Goal: Information Seeking & Learning: Learn about a topic

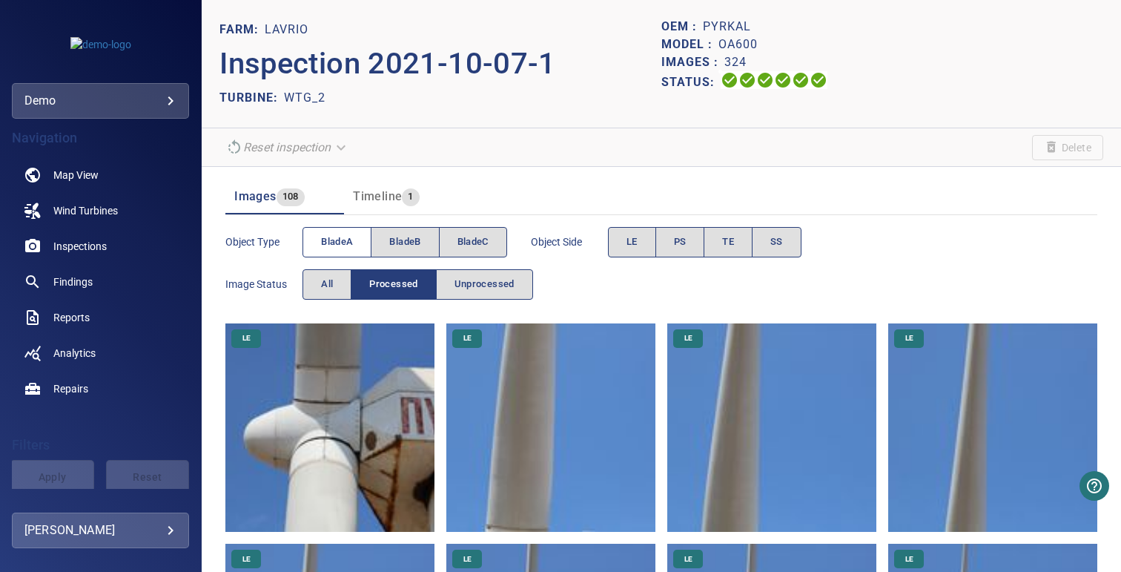
click at [353, 242] on span "bladeA" at bounding box center [337, 242] width 32 height 17
click at [672, 237] on button "PS" at bounding box center [681, 242] width 50 height 30
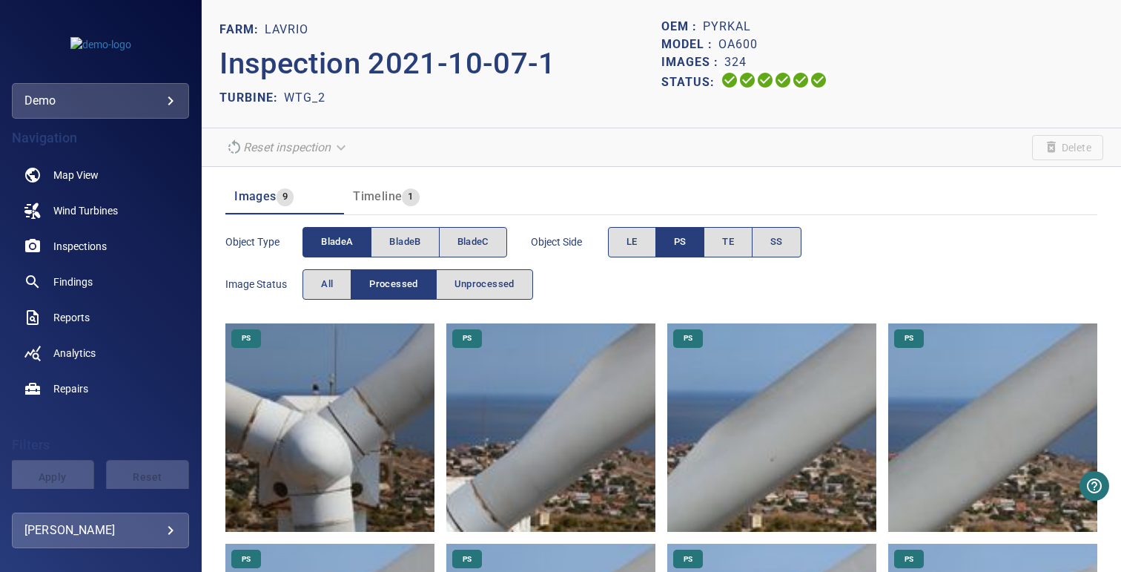
click at [721, 434] on img at bounding box center [771, 427] width 209 height 209
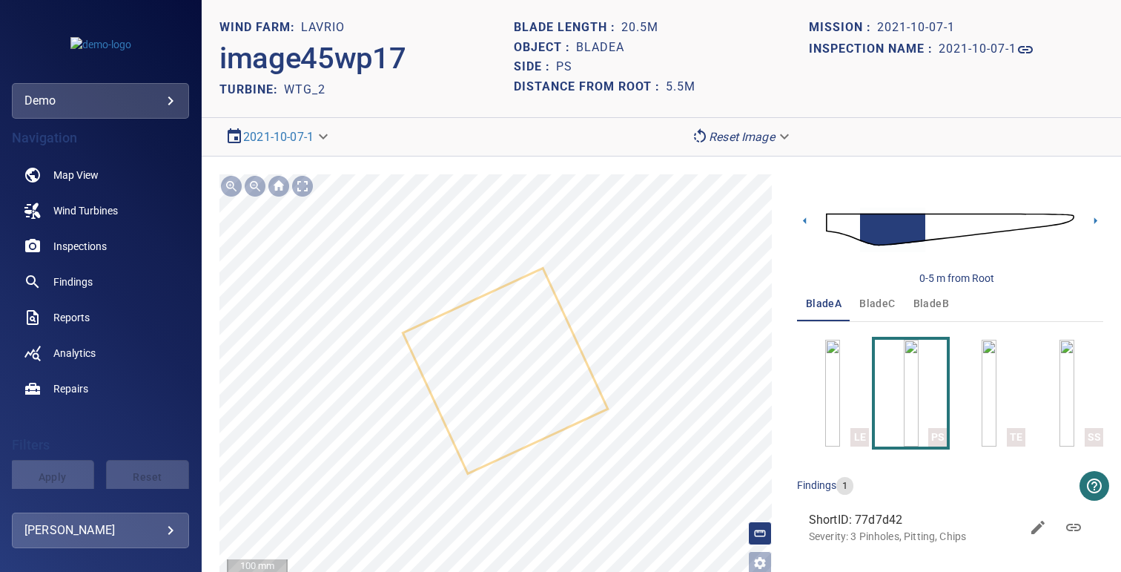
scroll to position [10, 0]
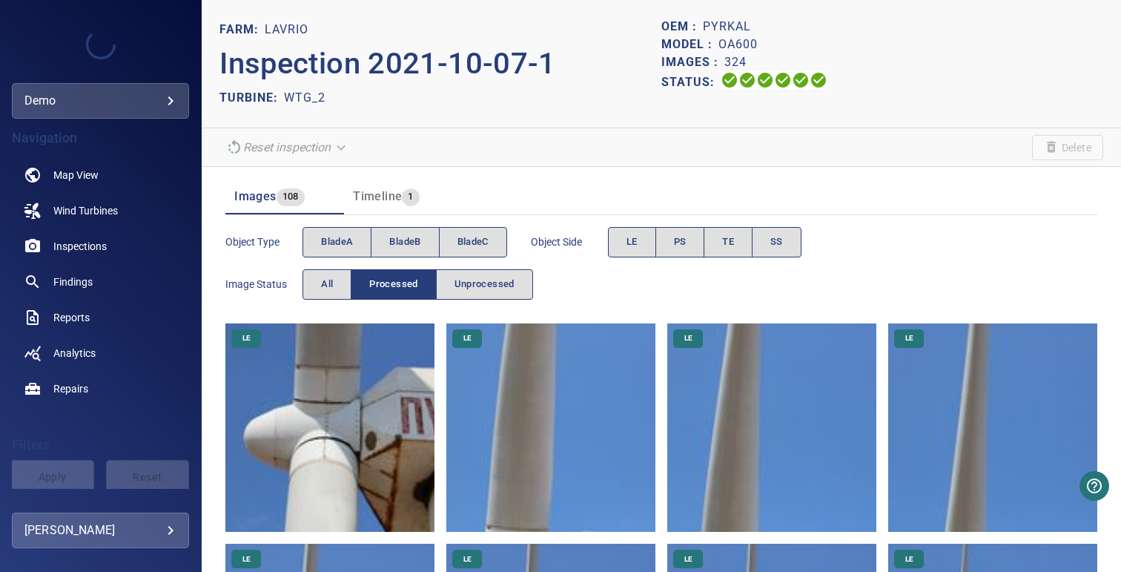
click at [367, 174] on div "Images 108 Timeline 1" at bounding box center [661, 190] width 872 height 47
click at [367, 191] on span "Timeline" at bounding box center [377, 196] width 49 height 14
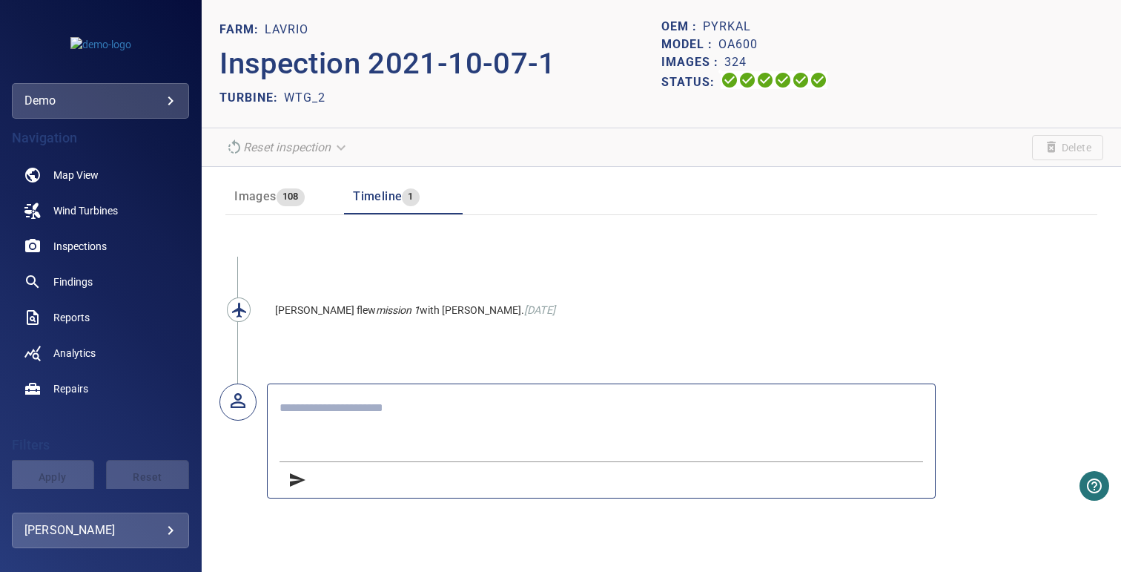
click at [268, 191] on span "Images" at bounding box center [255, 196] width 42 height 14
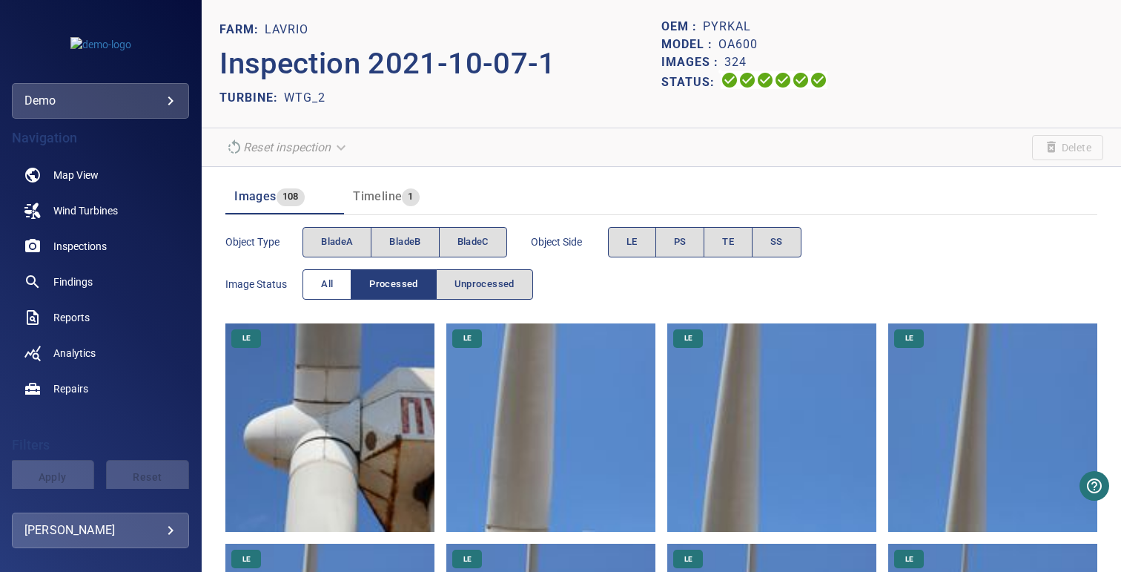
click at [336, 281] on button "All" at bounding box center [327, 284] width 49 height 30
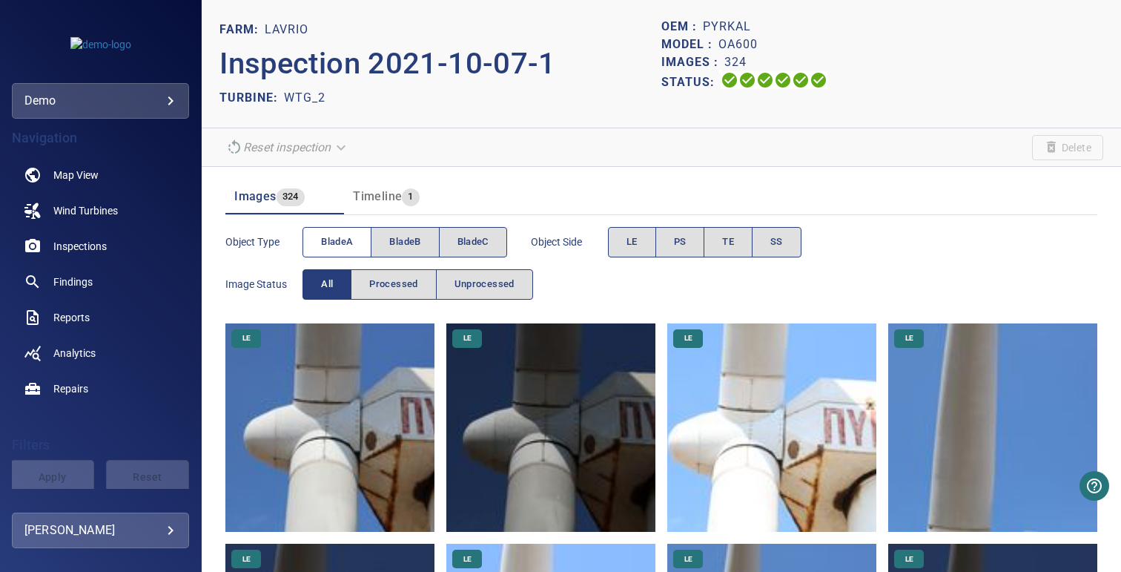
click at [348, 250] on span "bladeA" at bounding box center [337, 242] width 32 height 17
click at [377, 280] on span "Processed" at bounding box center [393, 284] width 48 height 17
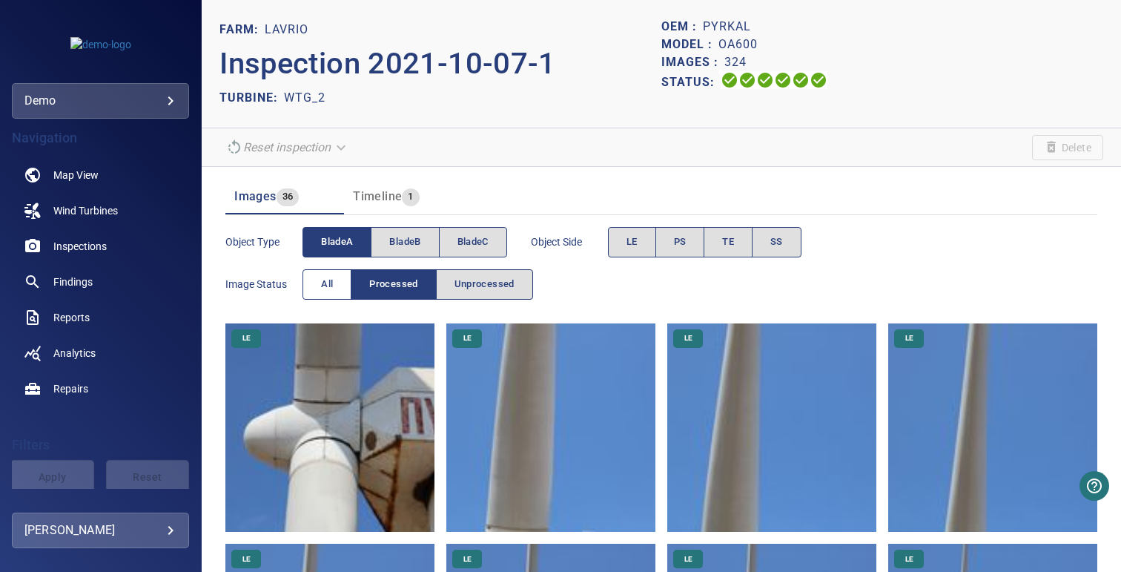
click at [324, 286] on span "All" at bounding box center [327, 284] width 12 height 17
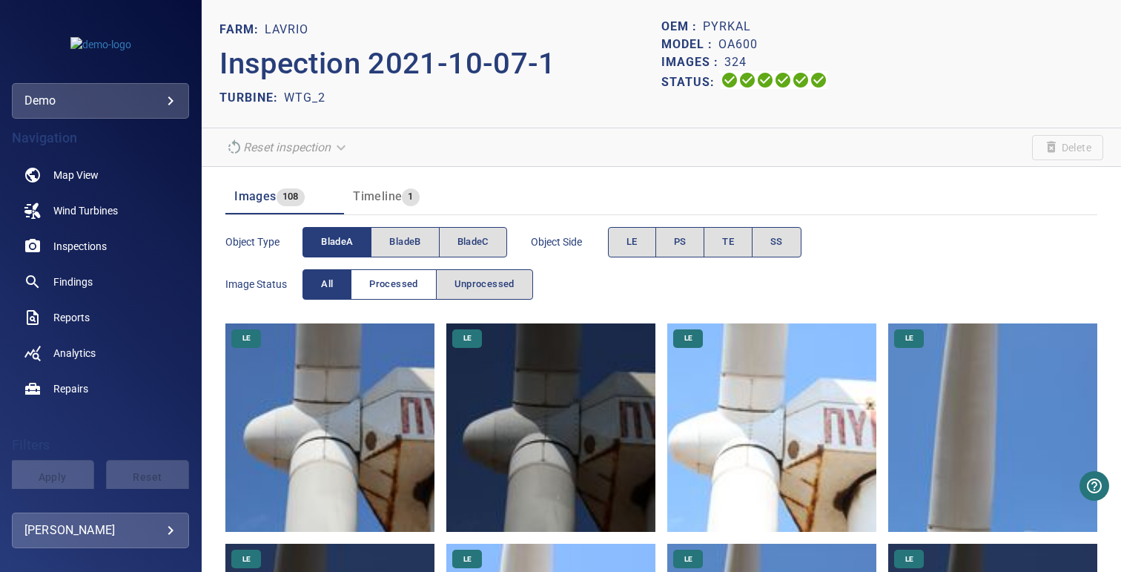
click at [375, 276] on span "Processed" at bounding box center [393, 284] width 48 height 17
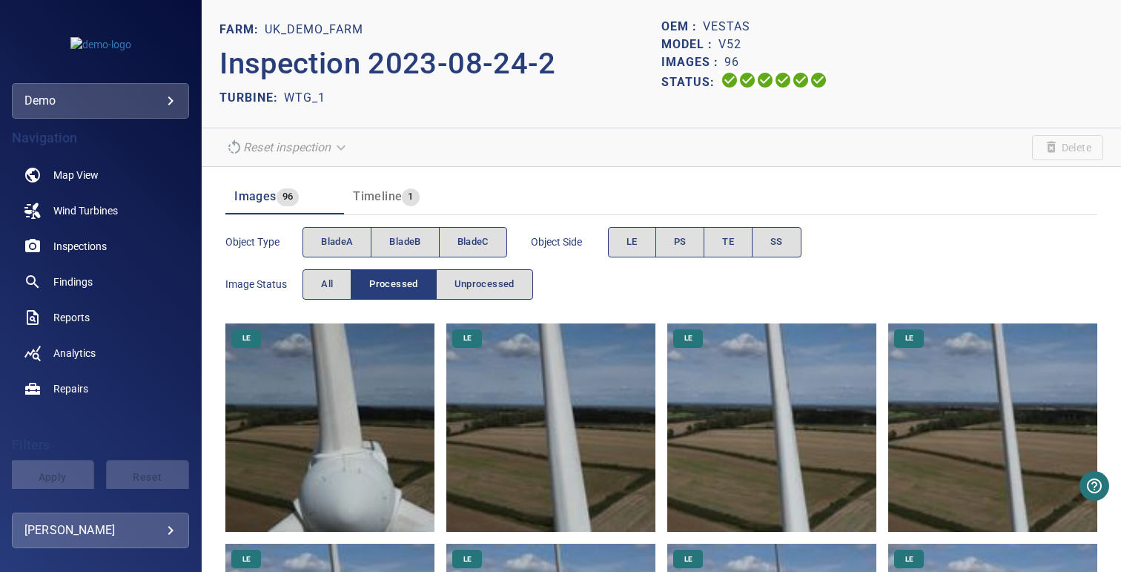
click at [375, 191] on span "Timeline" at bounding box center [377, 196] width 49 height 14
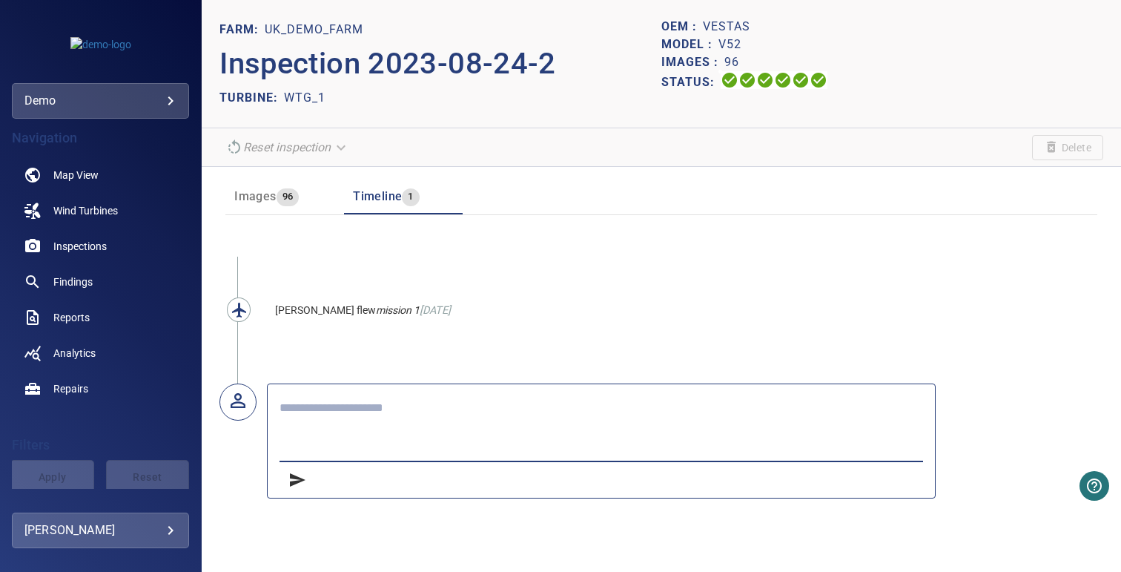
click at [347, 400] on textarea at bounding box center [602, 428] width 644 height 56
type textarea "**********"
click at [277, 197] on span "96" at bounding box center [288, 196] width 23 height 17
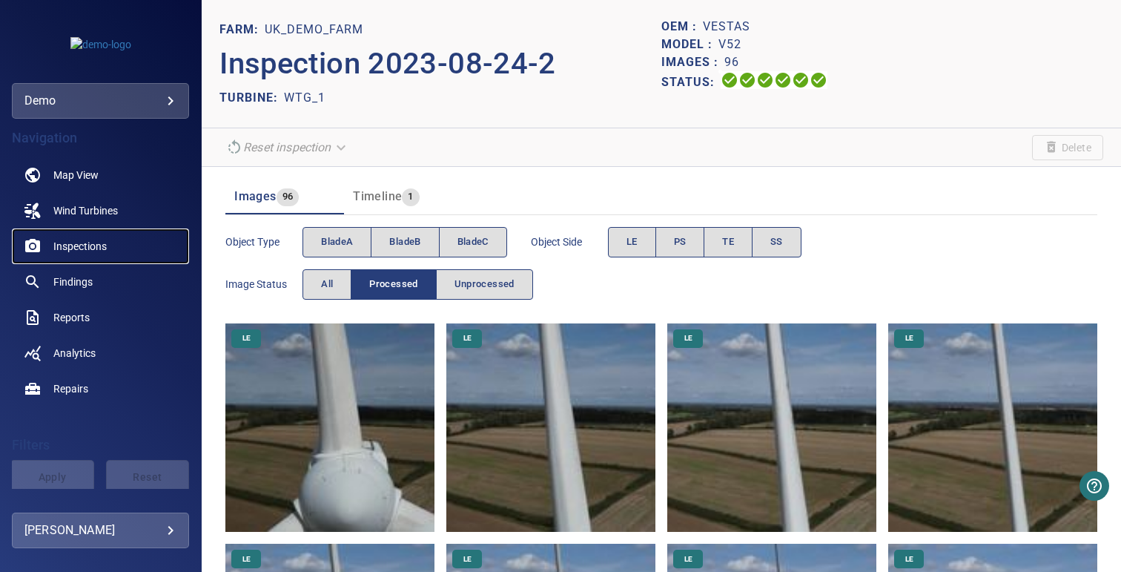
click at [119, 240] on link "Inspections" at bounding box center [100, 246] width 177 height 36
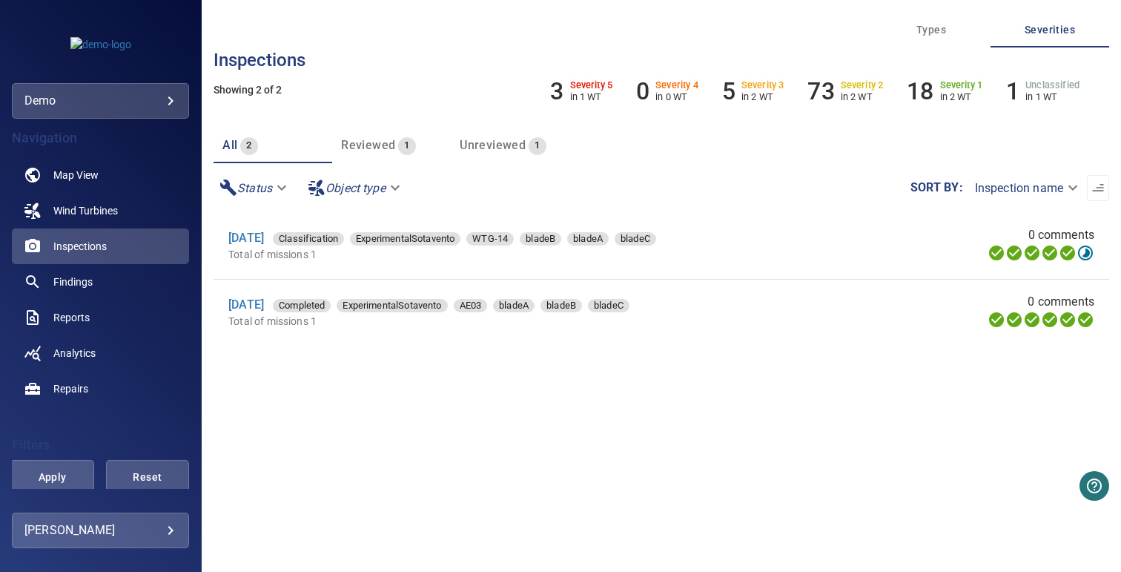
click at [86, 284] on span "Findings" at bounding box center [72, 281] width 39 height 15
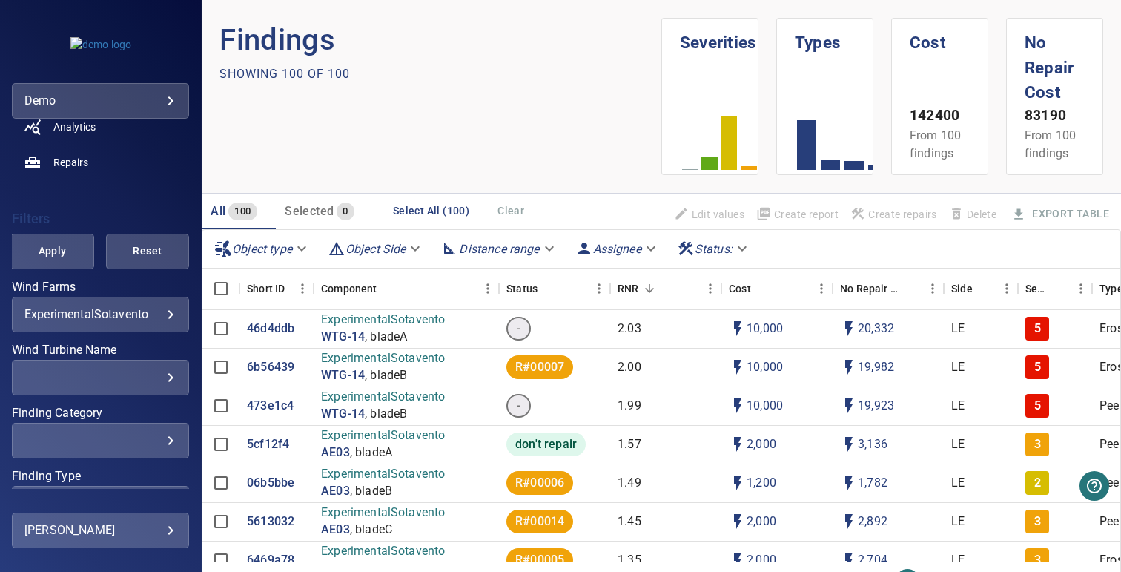
scroll to position [318, 0]
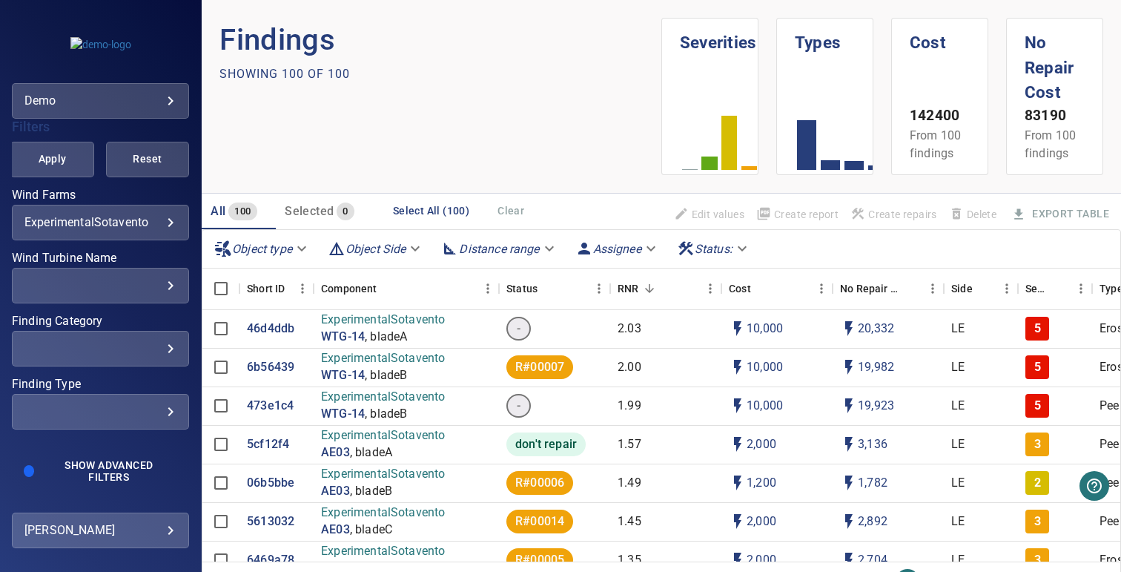
click at [128, 351] on div "​" at bounding box center [100, 348] width 152 height 14
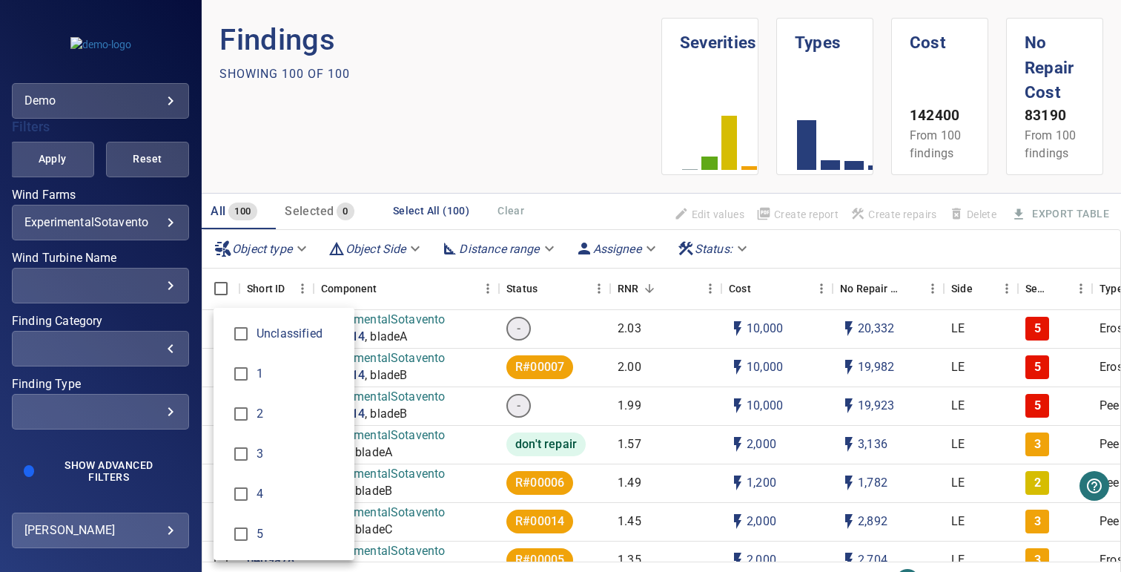
click at [260, 525] on span "5" at bounding box center [300, 534] width 86 height 18
type input "*"
click at [283, 165] on div "Finding Category" at bounding box center [560, 286] width 1121 height 572
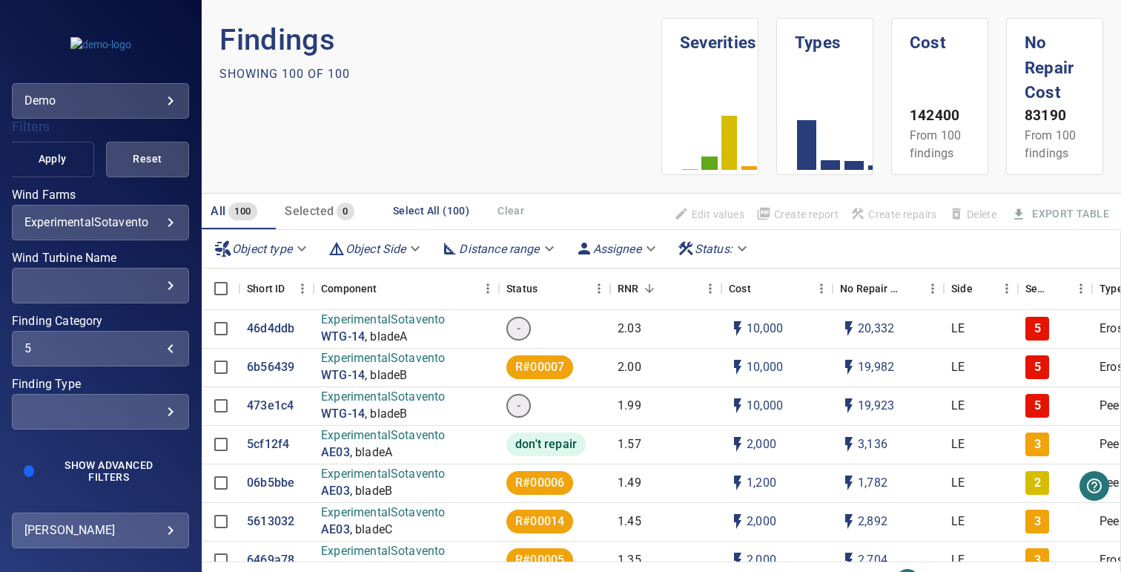
click at [53, 167] on span "Apply" at bounding box center [52, 159] width 46 height 19
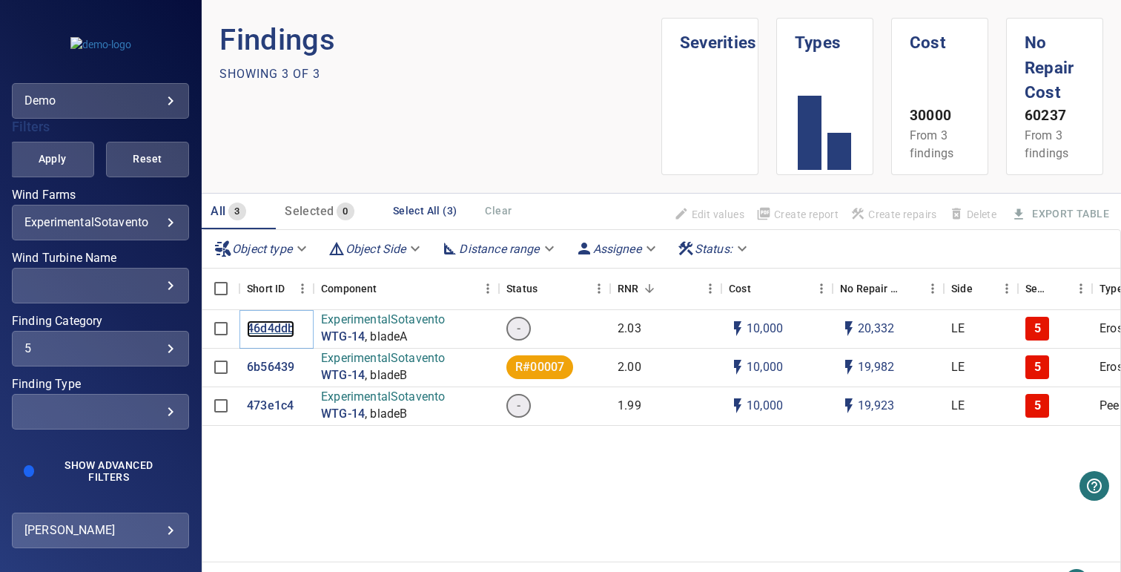
click at [263, 327] on p "46d4ddb" at bounding box center [270, 328] width 47 height 17
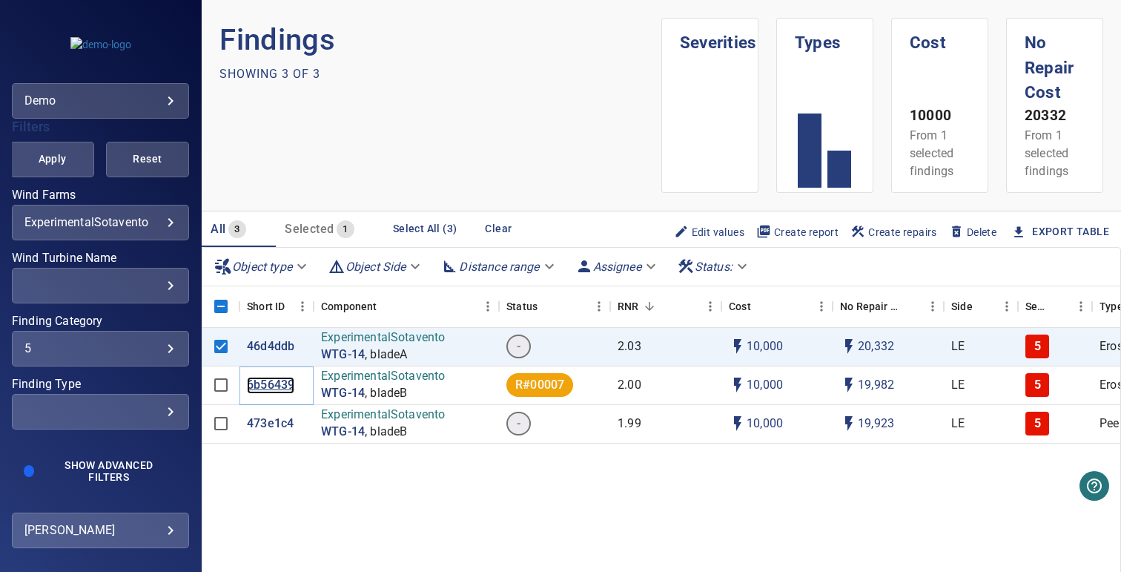
click at [268, 388] on p "6b56439" at bounding box center [270, 385] width 47 height 17
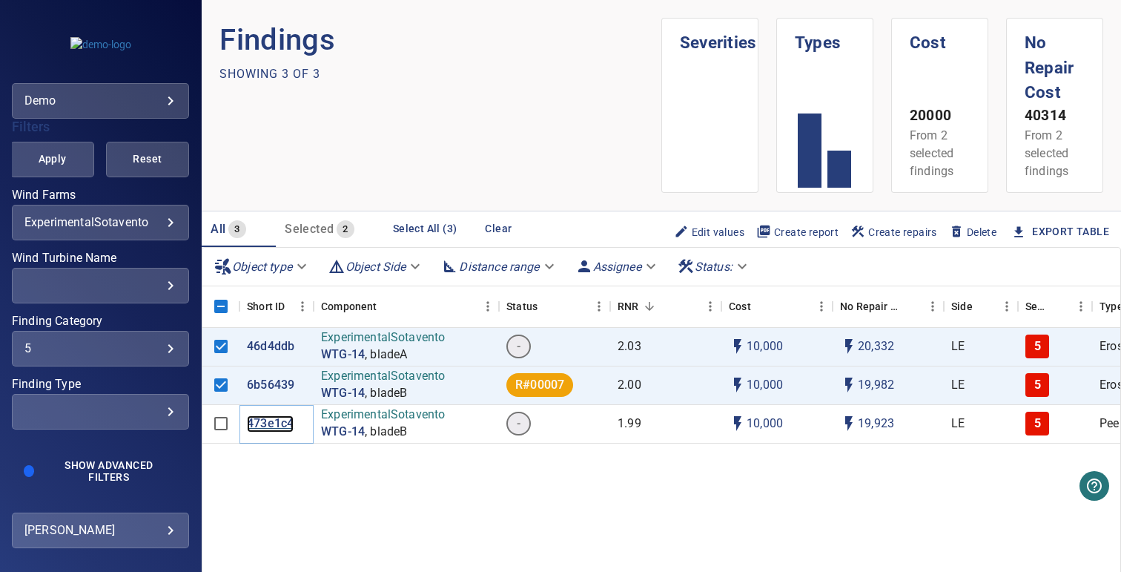
click at [270, 427] on p "473e1c4" at bounding box center [270, 423] width 47 height 17
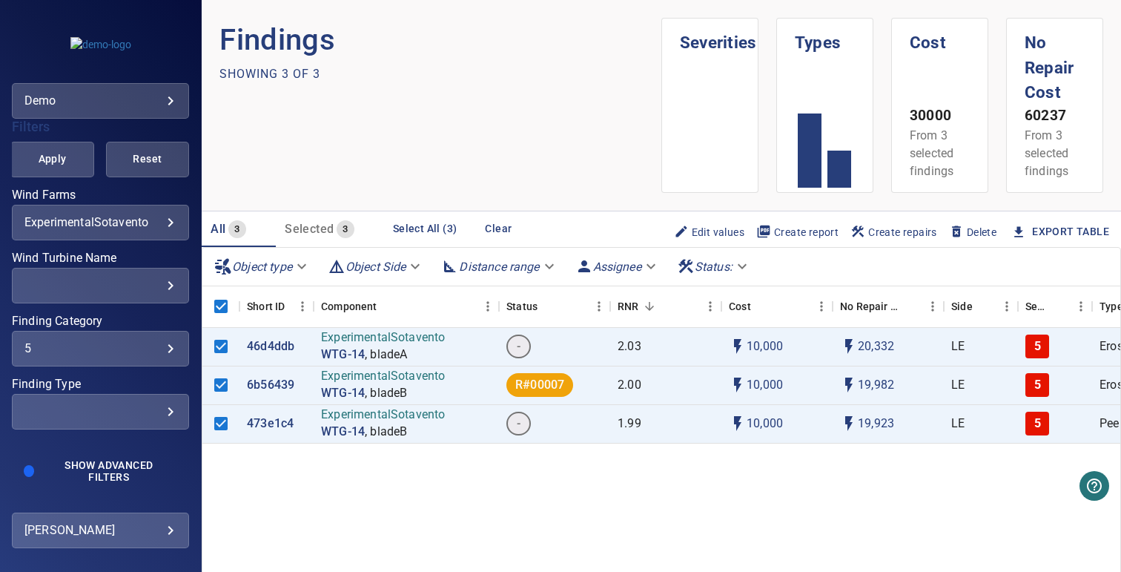
click at [99, 227] on body "**********" at bounding box center [560, 286] width 1121 height 572
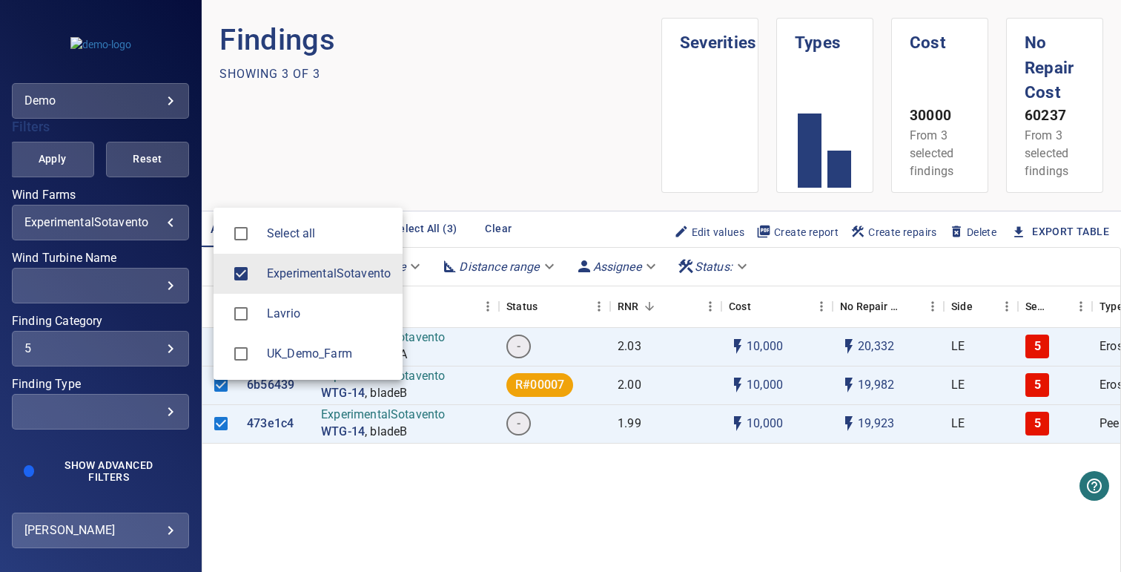
click at [87, 271] on div at bounding box center [560, 286] width 1121 height 572
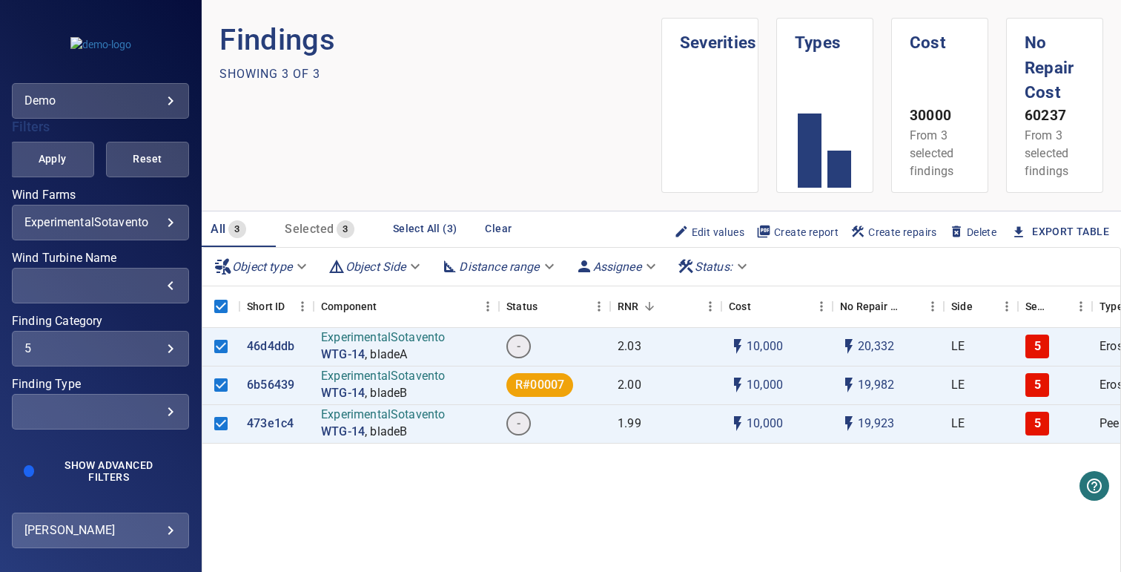
click at [111, 282] on div "​" at bounding box center [100, 285] width 152 height 14
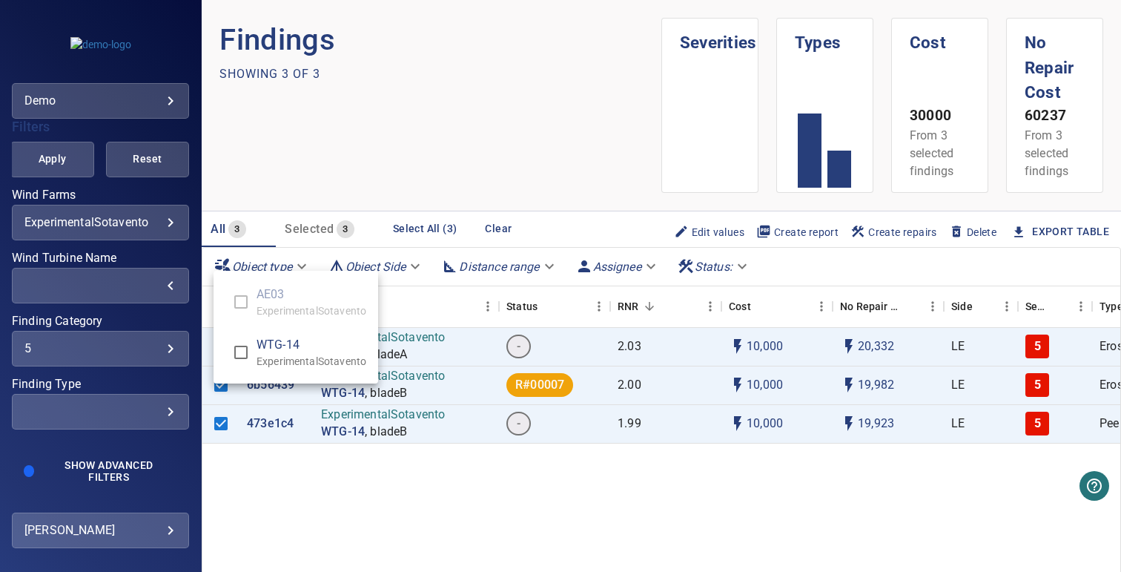
click at [76, 351] on div "Wind Turbine Name" at bounding box center [560, 286] width 1121 height 572
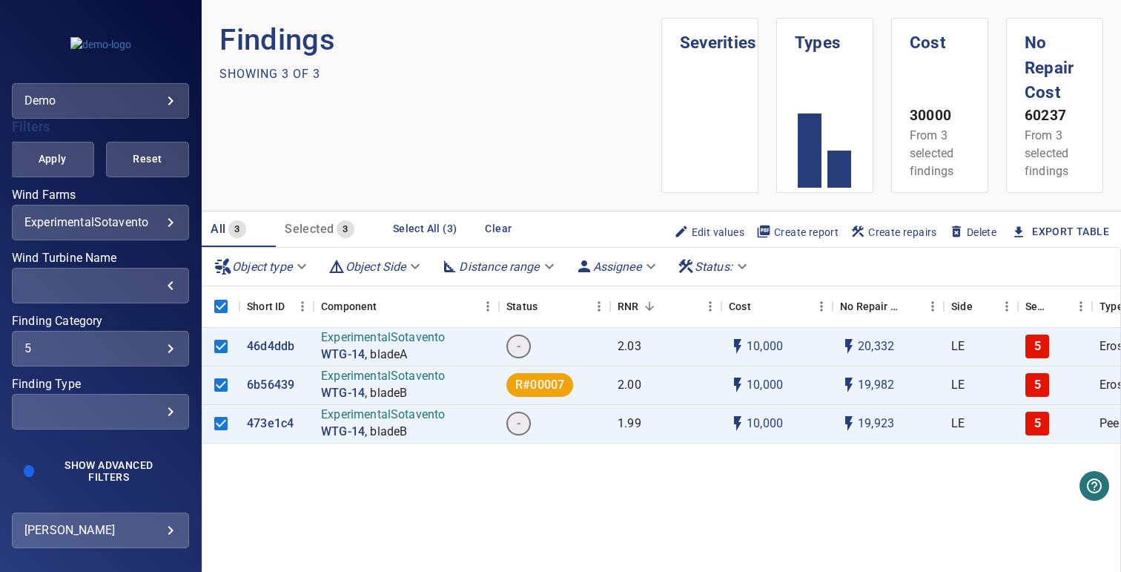
click at [136, 349] on div "5" at bounding box center [100, 348] width 152 height 14
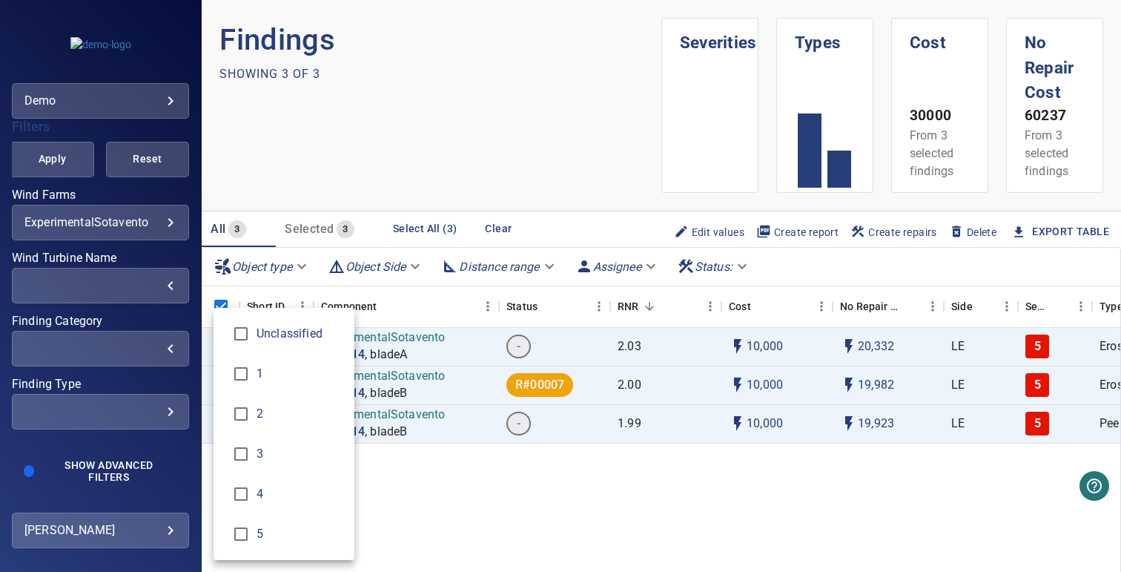
click at [324, 112] on div "Finding Category" at bounding box center [560, 286] width 1121 height 572
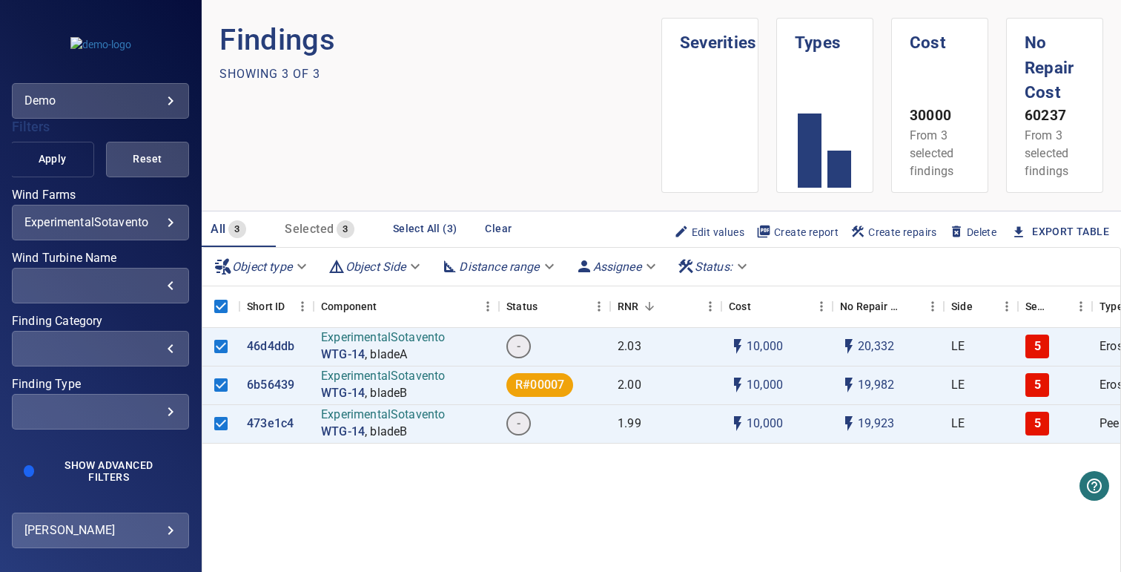
click at [47, 165] on span "Apply" at bounding box center [52, 159] width 46 height 19
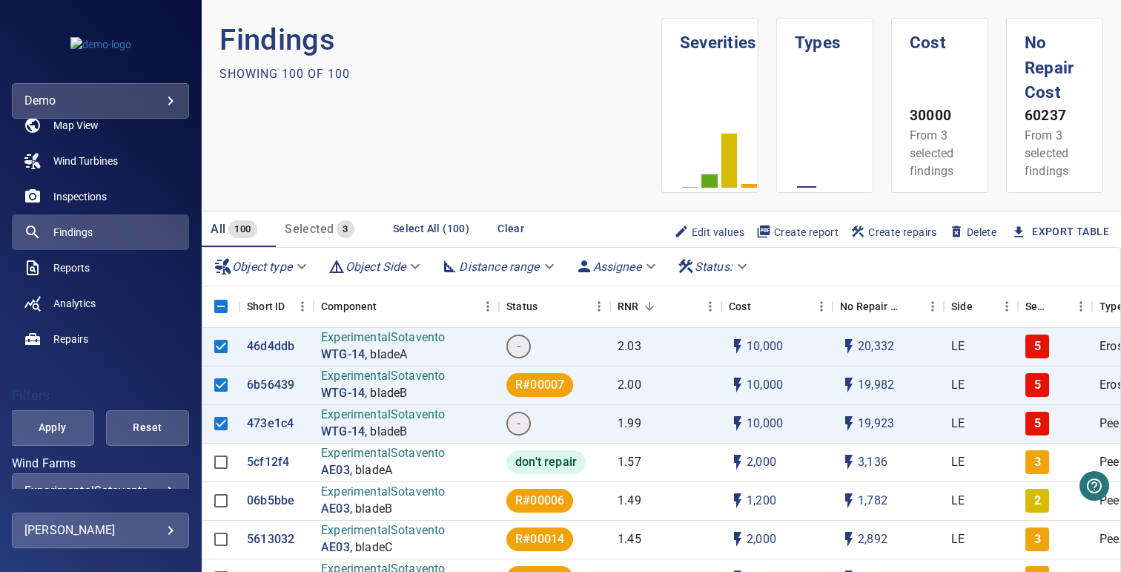
scroll to position [25, 0]
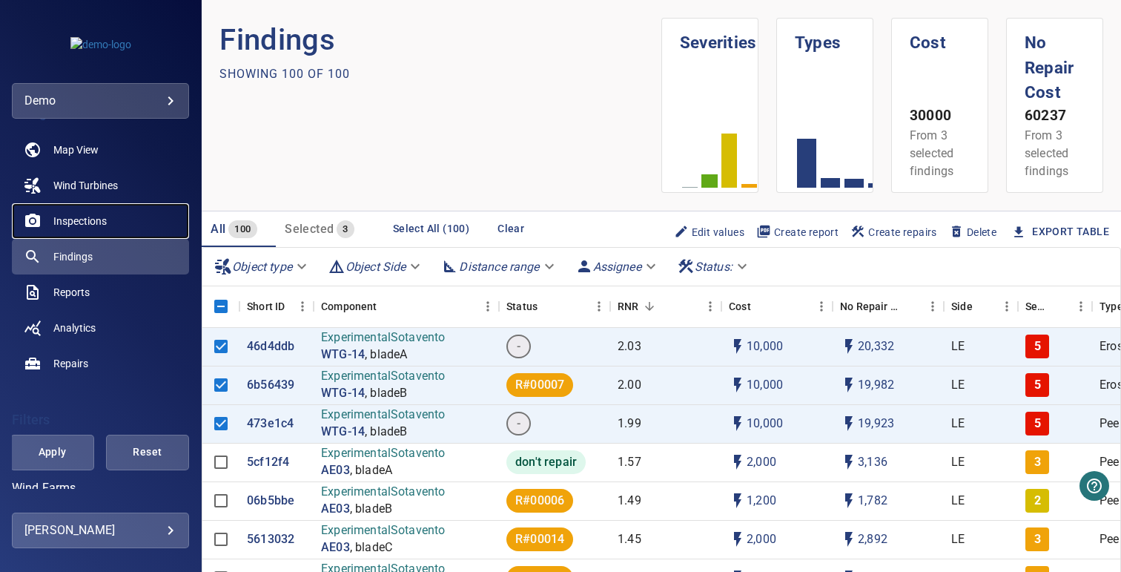
click at [99, 217] on span "Inspections" at bounding box center [79, 221] width 53 height 15
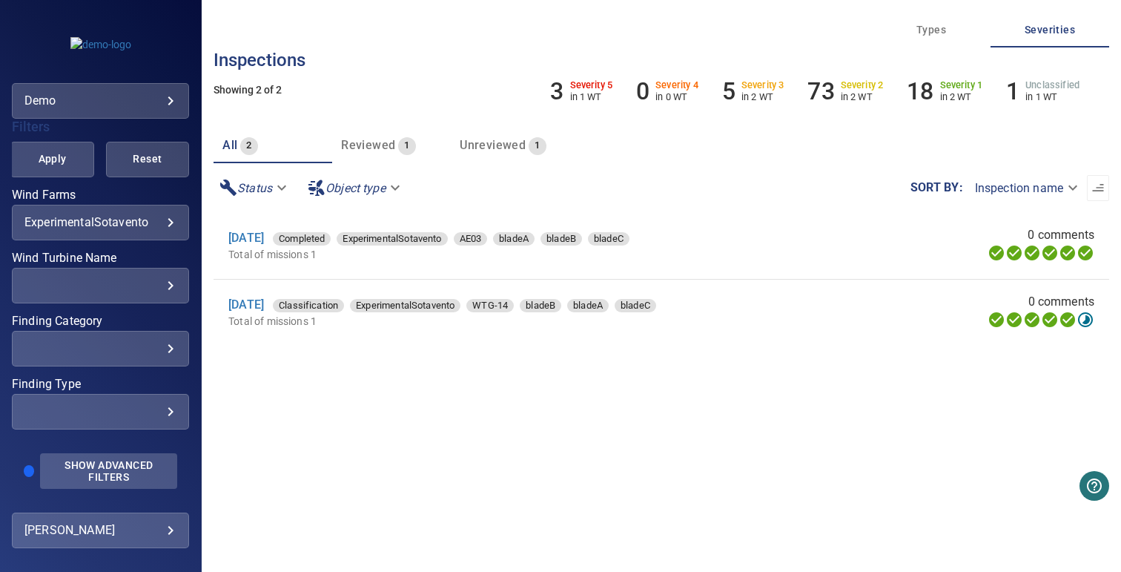
click at [115, 458] on button "Show Advanced Filters" at bounding box center [108, 471] width 137 height 36
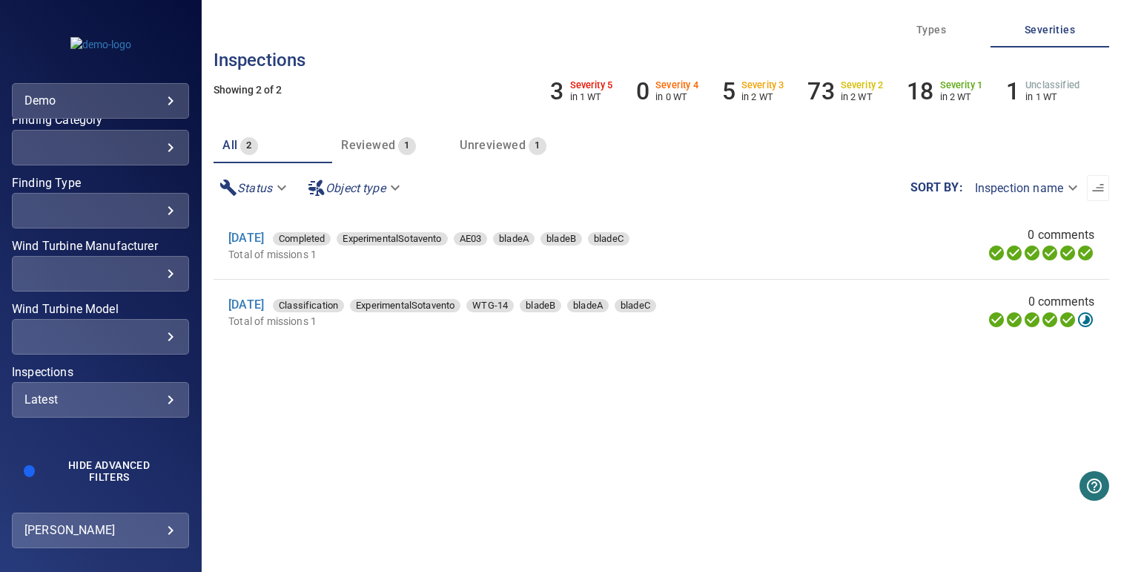
click at [122, 407] on div "Latest ****** ​" at bounding box center [100, 400] width 177 height 36
click at [412, 384] on div "Inspections" at bounding box center [560, 286] width 1121 height 572
click at [139, 389] on div "2024 **** ​" at bounding box center [100, 400] width 177 height 36
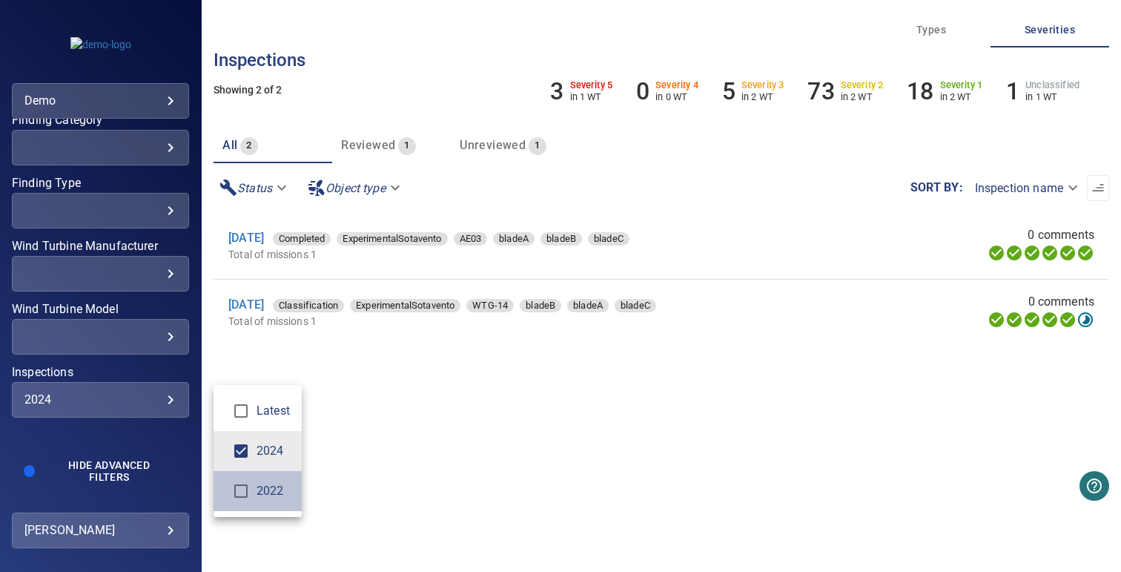
click at [286, 488] on span "2022" at bounding box center [273, 491] width 33 height 18
type input "*********"
click at [349, 440] on div "Inspections" at bounding box center [560, 286] width 1121 height 572
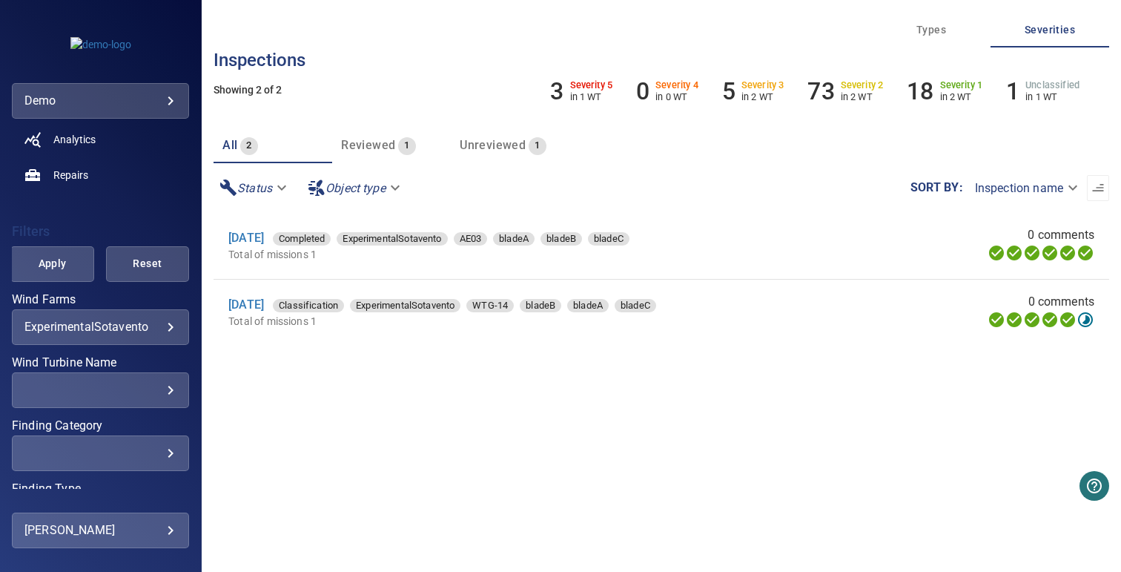
scroll to position [173, 0]
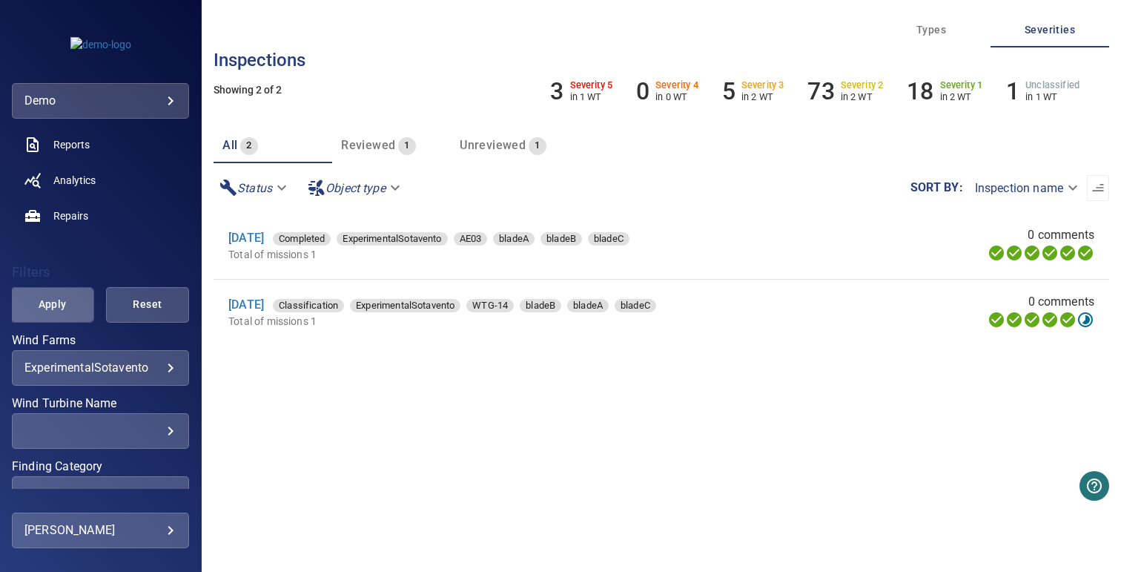
click at [64, 295] on span "Apply" at bounding box center [52, 304] width 46 height 19
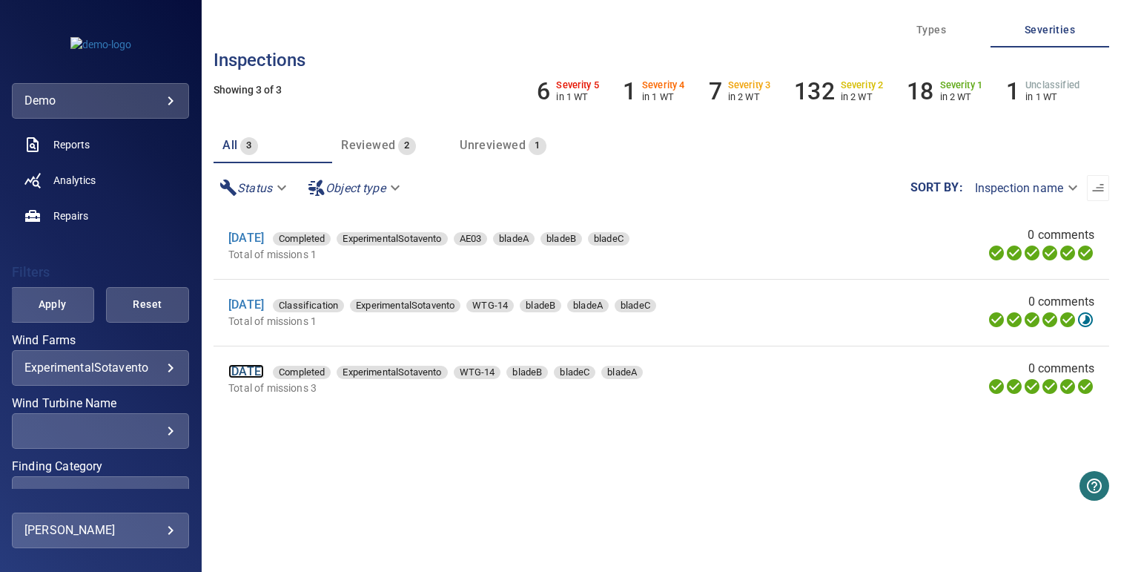
click at [257, 372] on link "[DATE]" at bounding box center [246, 371] width 36 height 14
click at [263, 306] on link "[DATE]" at bounding box center [246, 304] width 36 height 14
click at [264, 240] on link "9 May 2024" at bounding box center [246, 238] width 36 height 14
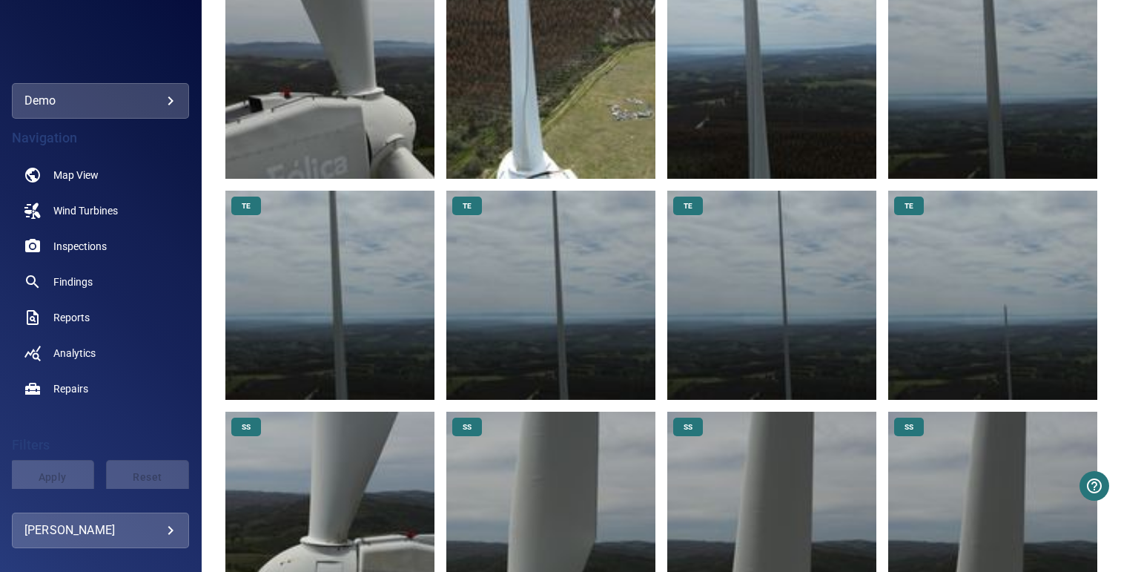
scroll to position [1236, 0]
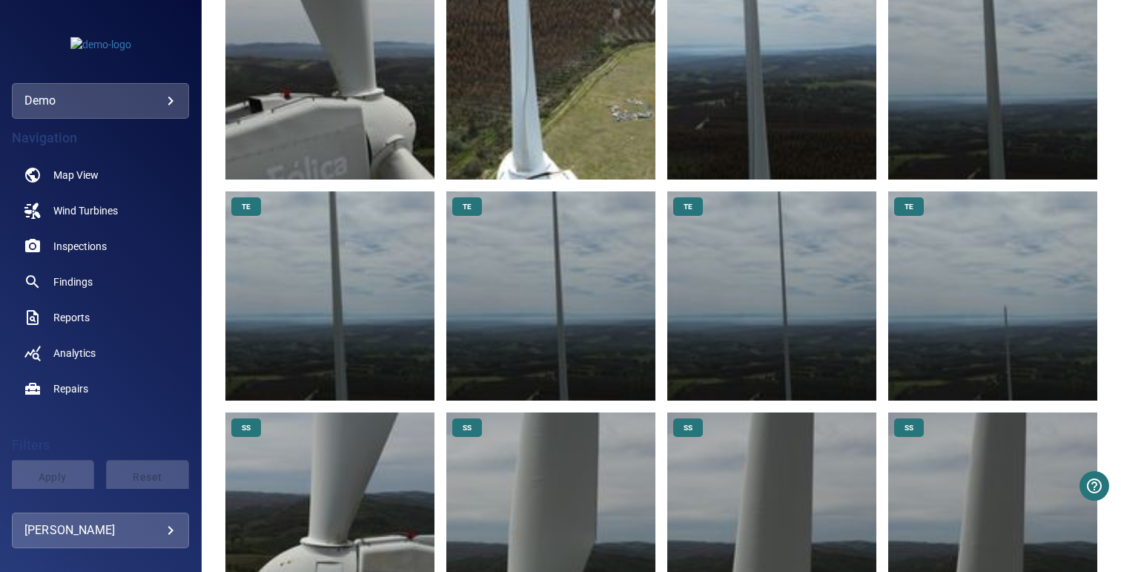
click at [960, 275] on img at bounding box center [992, 295] width 209 height 209
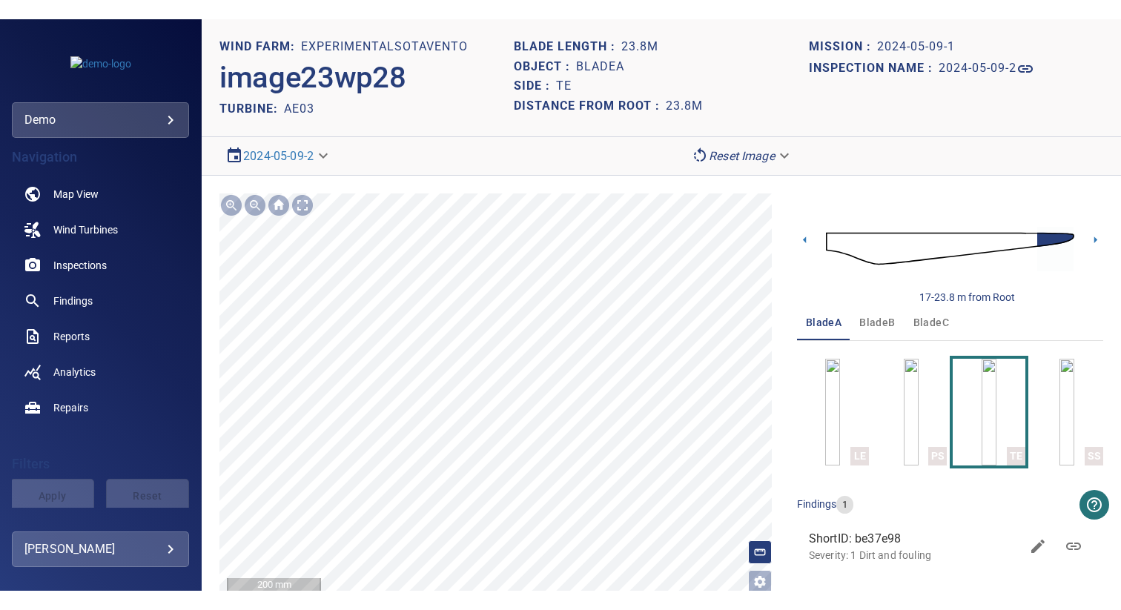
scroll to position [10, 0]
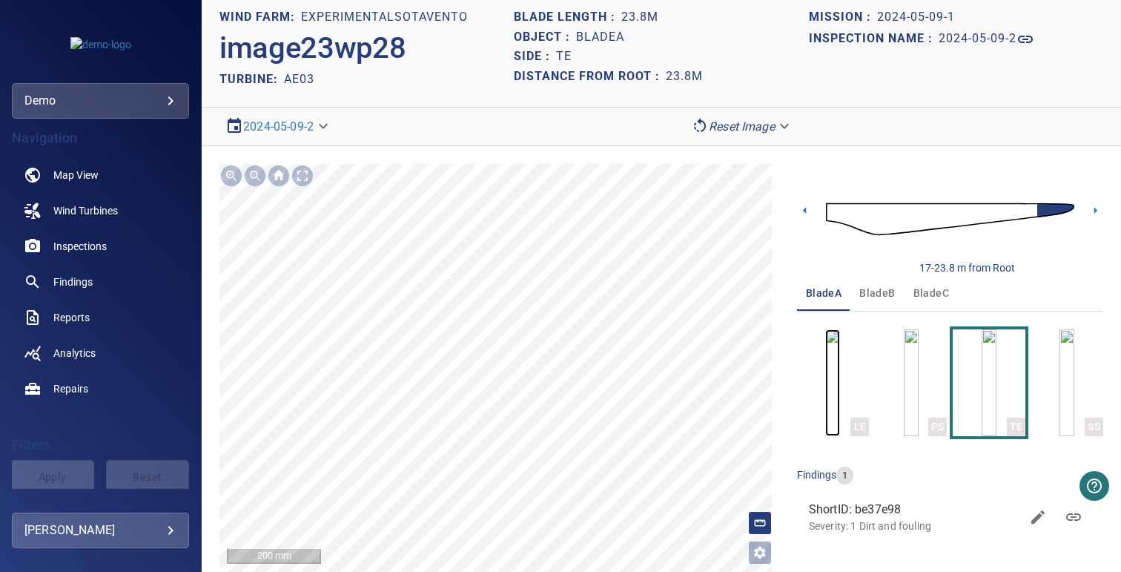
click at [840, 392] on img "button" at bounding box center [832, 382] width 15 height 107
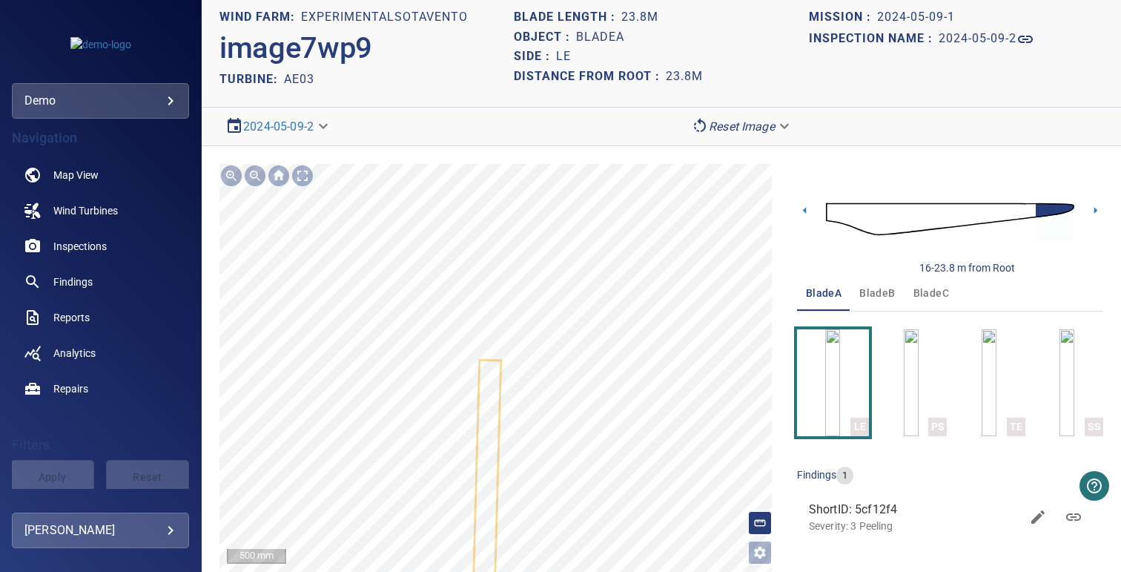
click at [518, 153] on div "**********" at bounding box center [662, 367] width 920 height 443
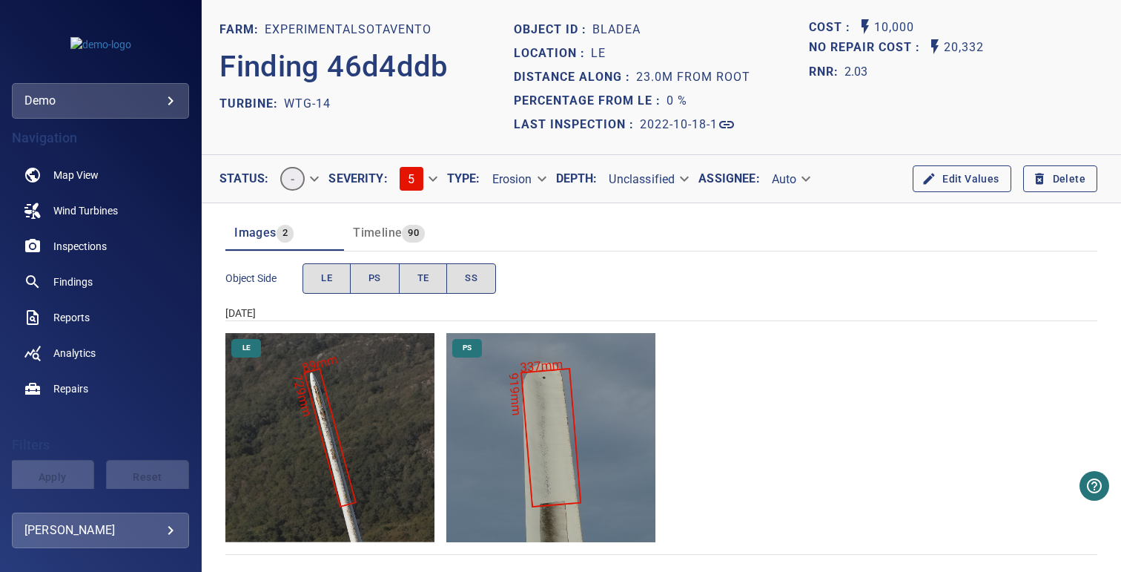
click at [379, 232] on span "Timeline" at bounding box center [377, 232] width 49 height 14
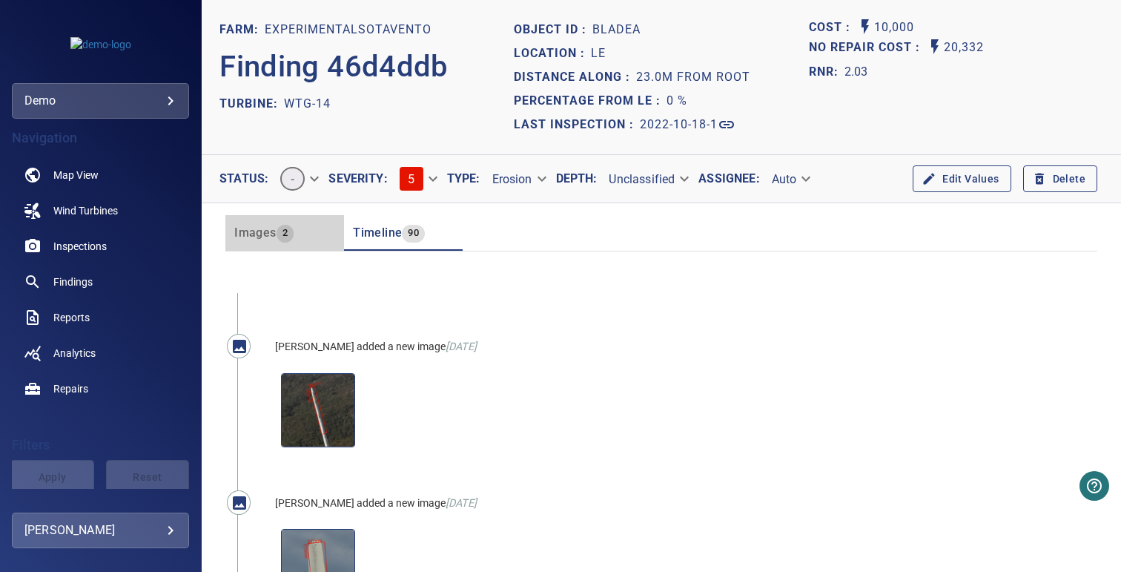
click at [277, 241] on span "2" at bounding box center [285, 233] width 17 height 17
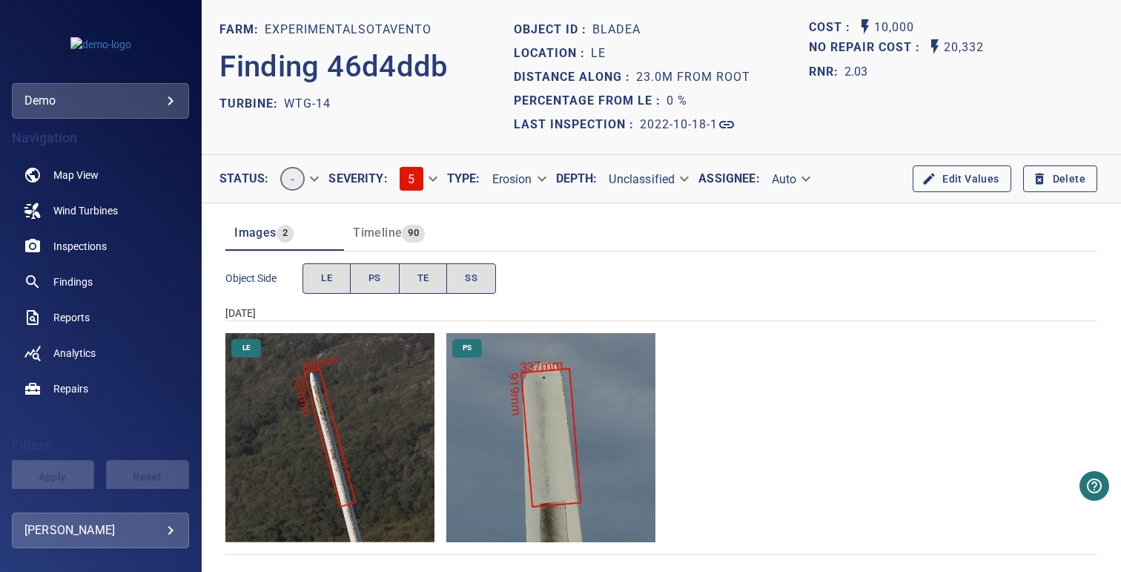
scroll to position [4, 0]
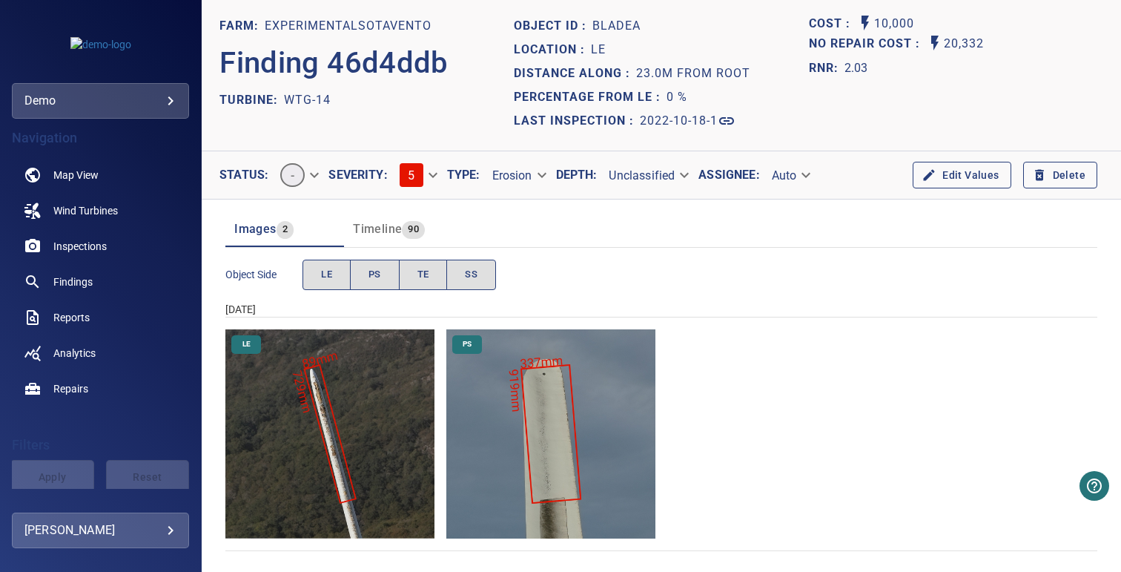
click at [383, 390] on img "ExperimentalSotavento/WTG-14/2022-10-18-1/2022-10-18-1/image71wp78.jpg" at bounding box center [329, 433] width 209 height 209
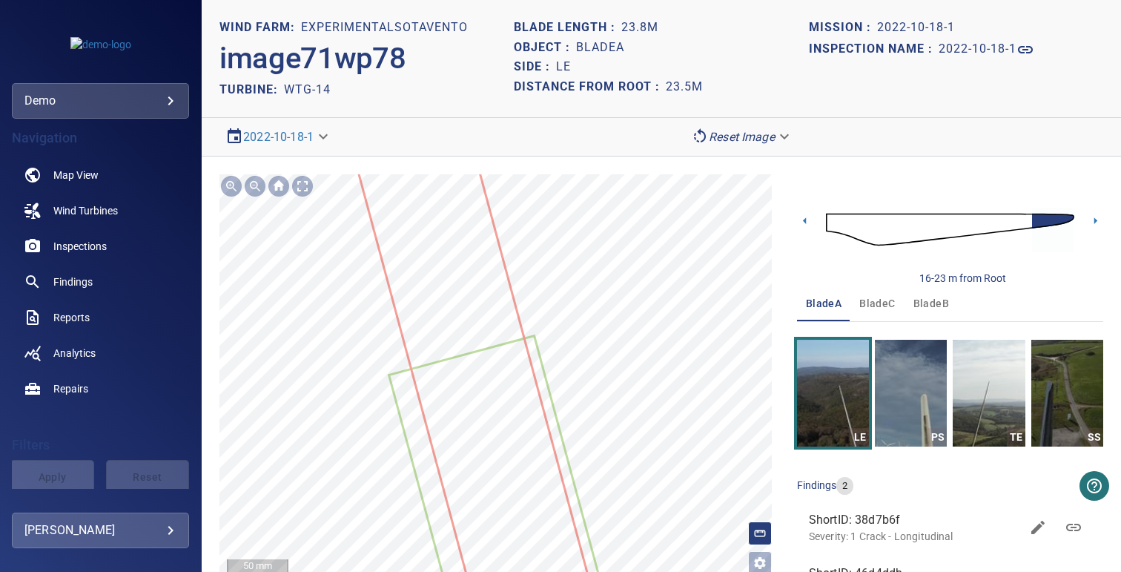
scroll to position [10, 0]
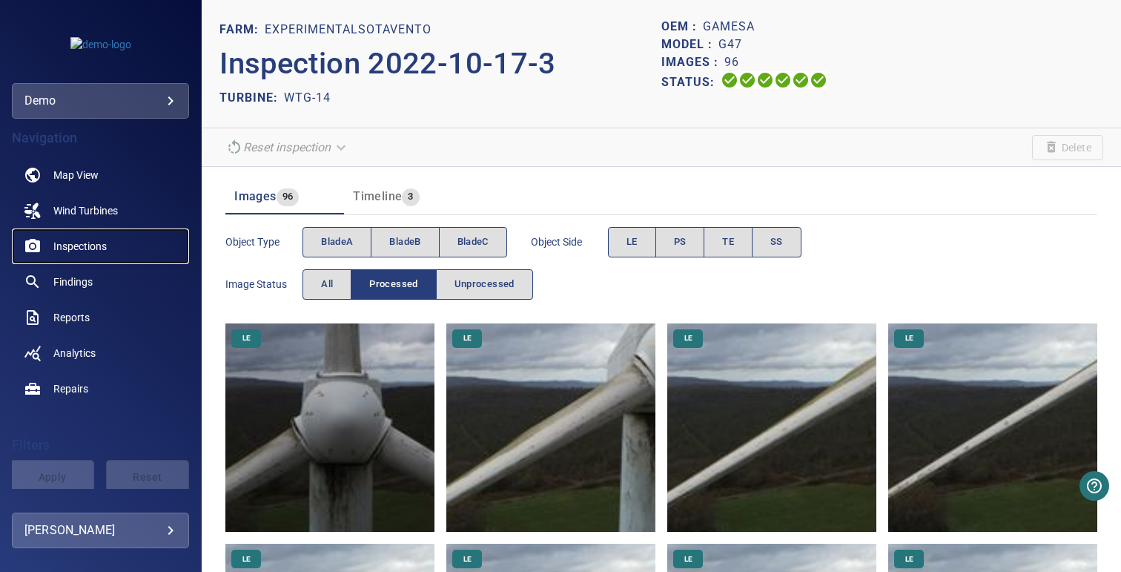
click at [129, 240] on link "Inspections" at bounding box center [100, 246] width 177 height 36
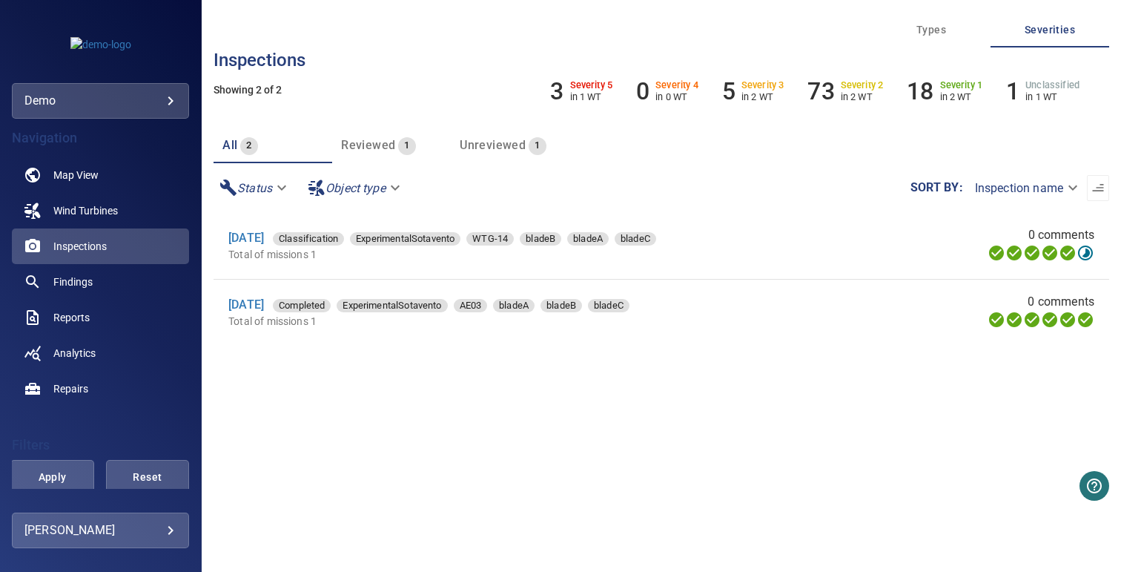
scroll to position [318, 0]
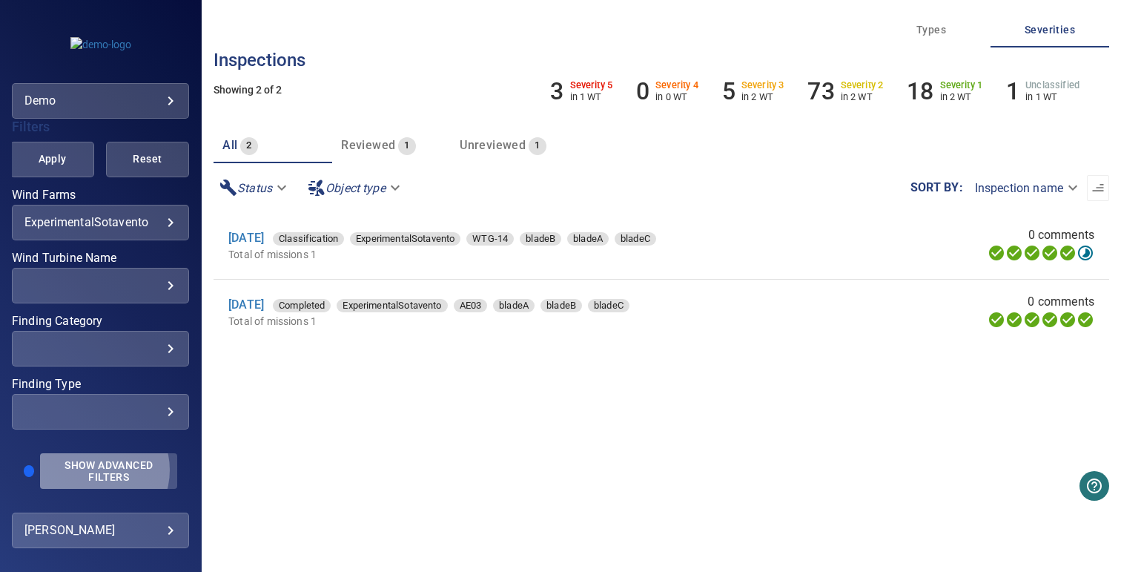
click at [93, 469] on span "Show Advanced Filters" at bounding box center [108, 471] width 119 height 24
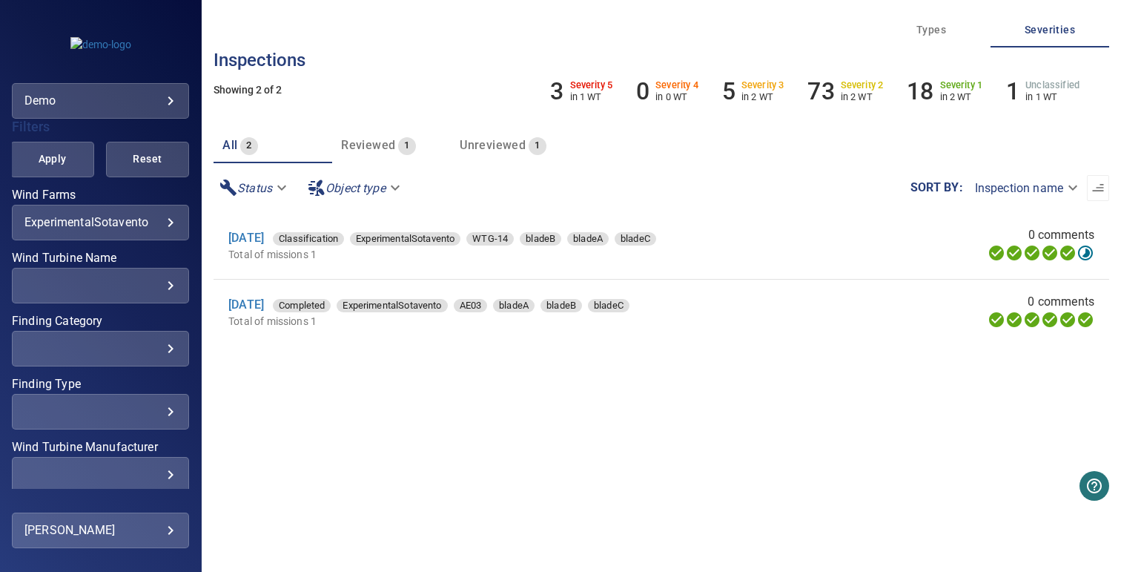
scroll to position [519, 0]
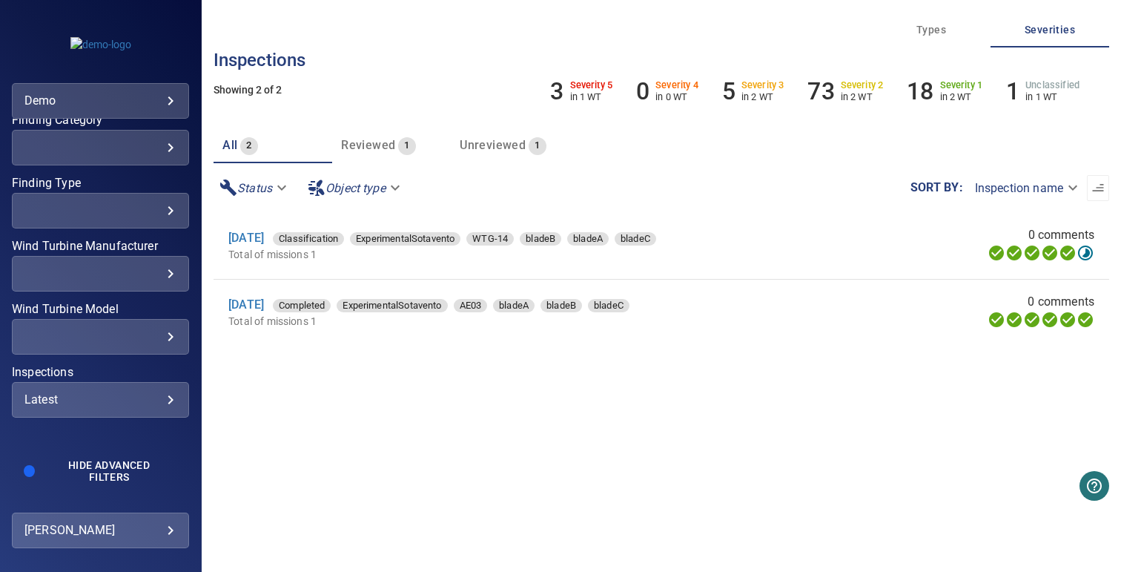
click at [101, 392] on div "Latest" at bounding box center [100, 399] width 152 height 14
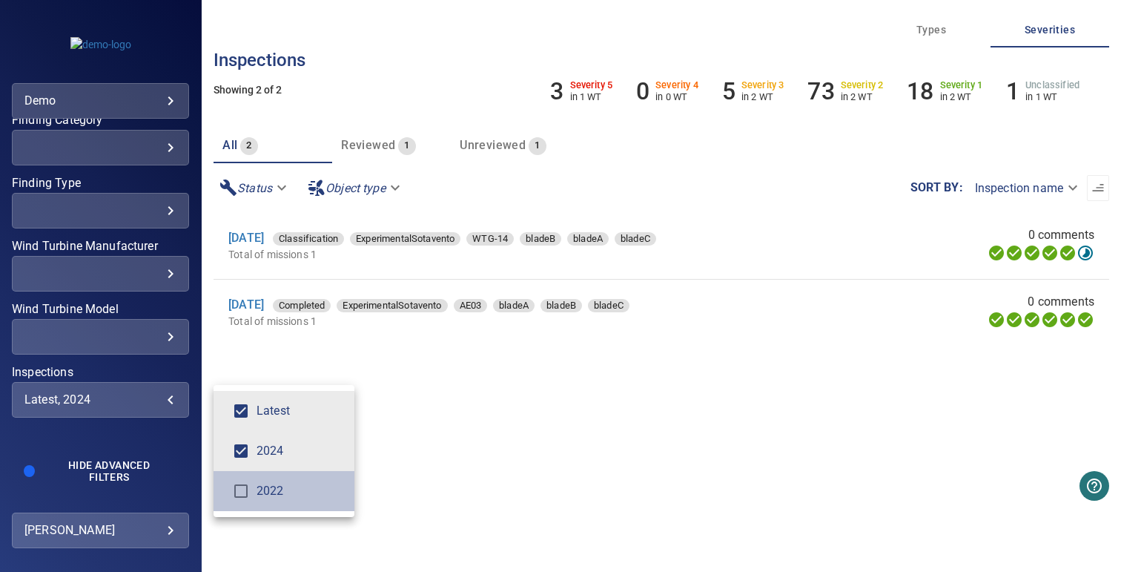
click at [266, 472] on li "2022" at bounding box center [284, 491] width 141 height 40
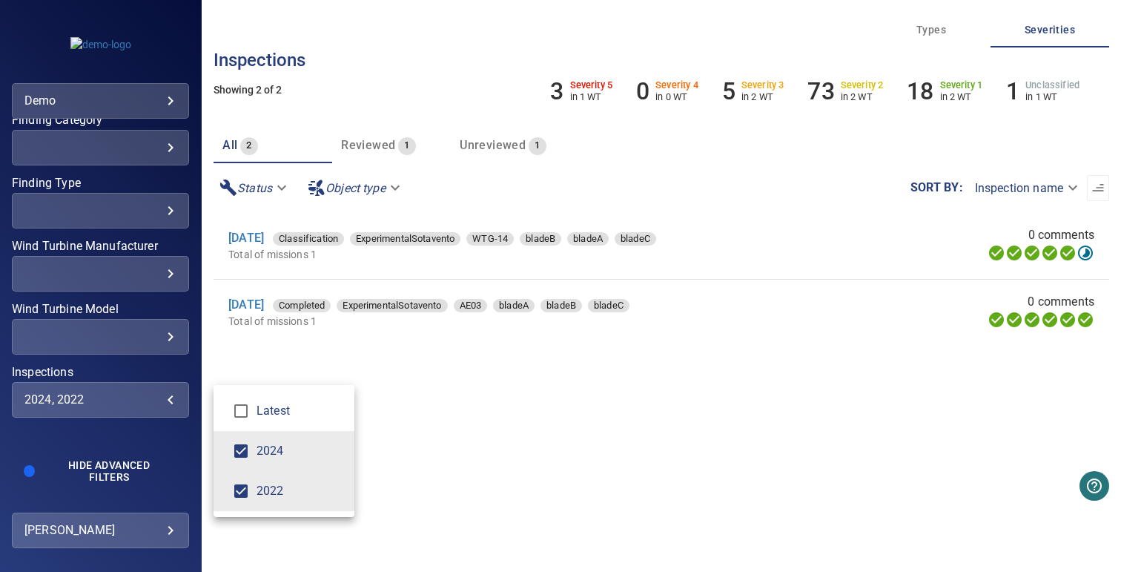
click at [268, 406] on span "Latest" at bounding box center [300, 411] width 86 height 18
type input "*********"
drag, startPoint x: 466, startPoint y: 393, endPoint x: 397, endPoint y: 363, distance: 75.8
click at [467, 393] on div "Inspections" at bounding box center [560, 286] width 1121 height 572
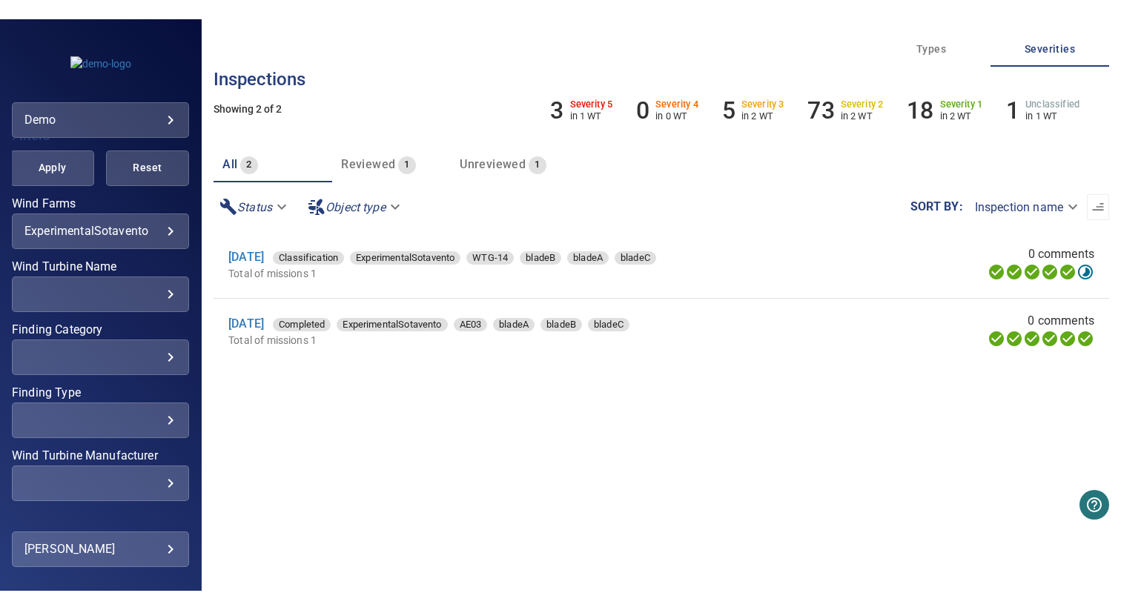
scroll to position [319, 0]
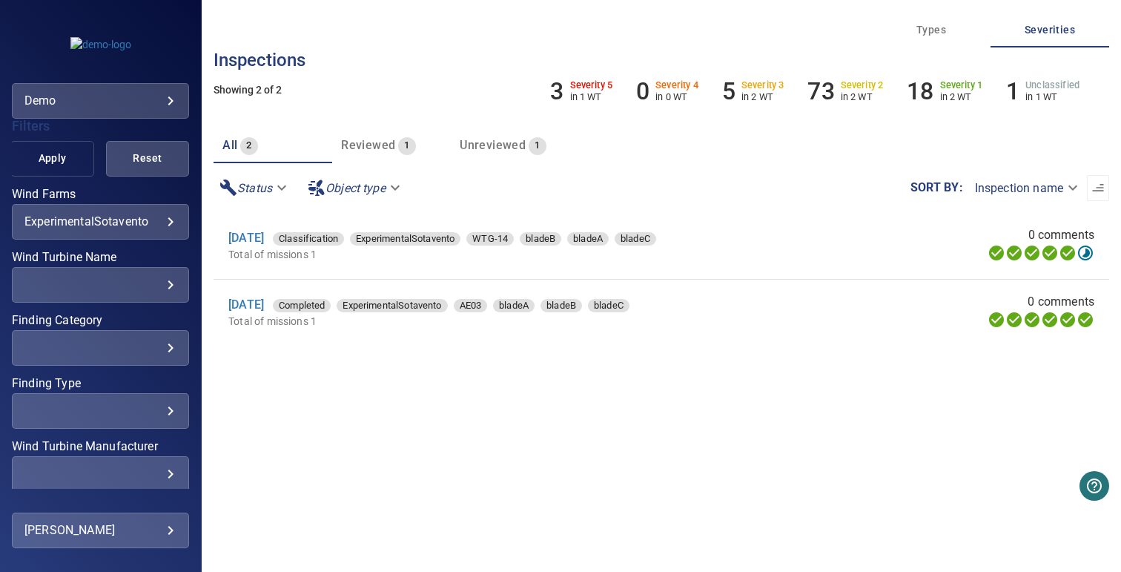
click at [76, 163] on button "Apply" at bounding box center [51, 159] width 83 height 36
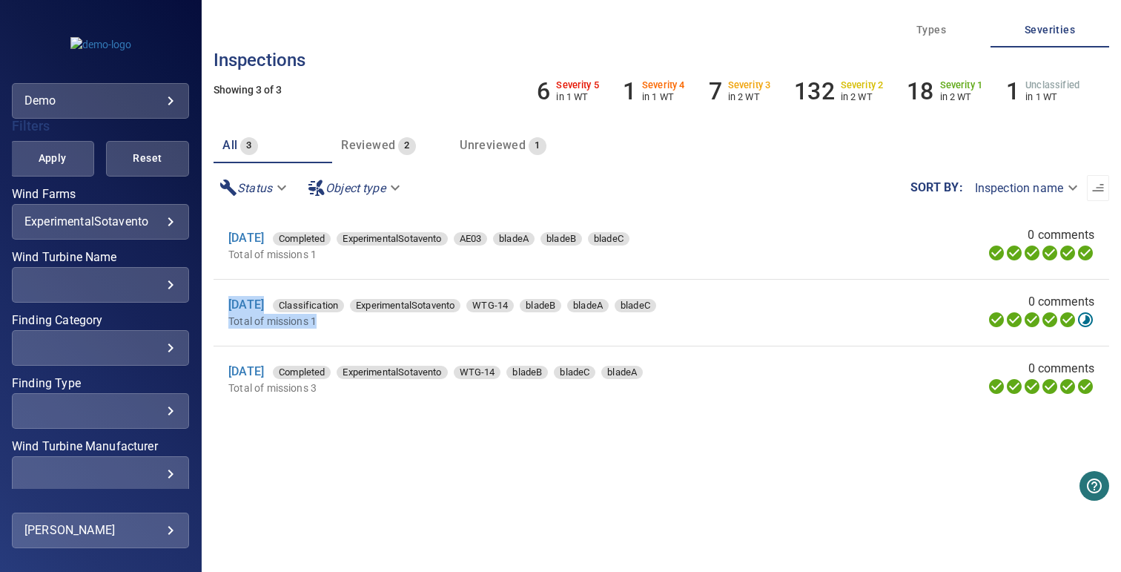
drag, startPoint x: 216, startPoint y: 301, endPoint x: 522, endPoint y: 326, distance: 307.3
click at [522, 326] on li "[DATE] Classification ExperimentalSotavento WTG-14 bladeB bladeA bladeC Total o…" at bounding box center [662, 313] width 896 height 66
